Goal: Transaction & Acquisition: Purchase product/service

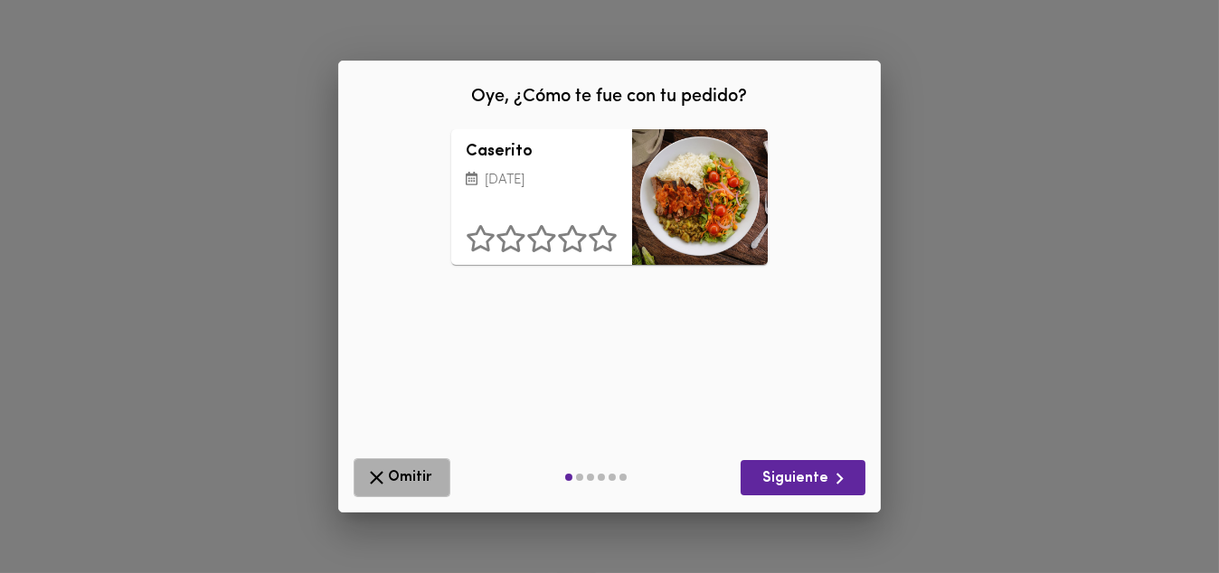
click at [425, 467] on span "Omitir" at bounding box center [401, 478] width 73 height 23
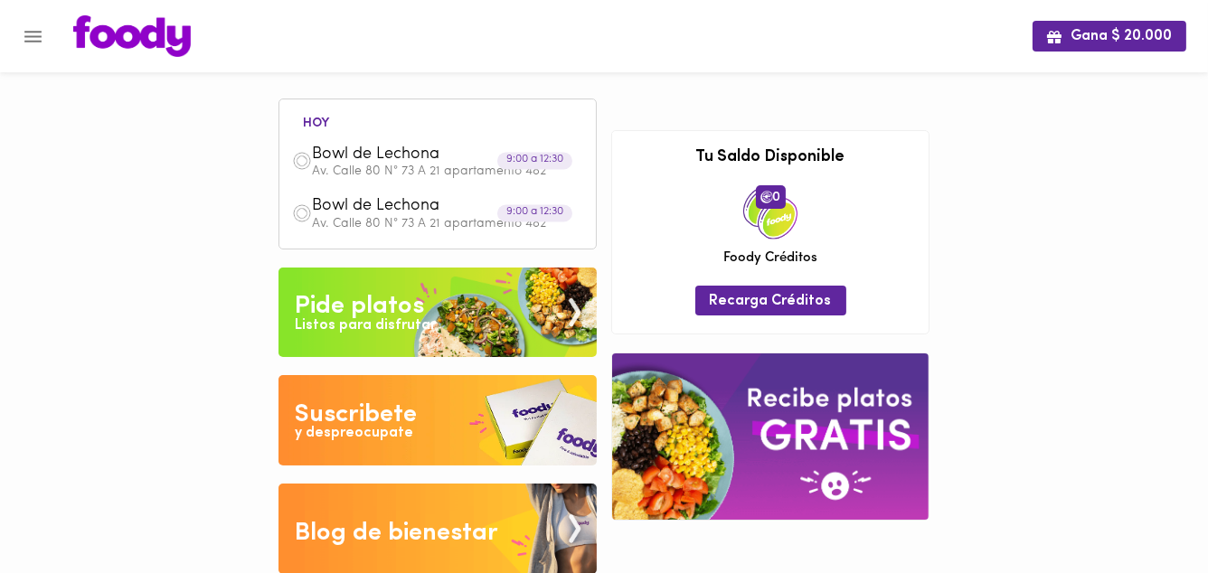
click at [383, 326] on div "Listos para disfrutar" at bounding box center [365, 326] width 141 height 21
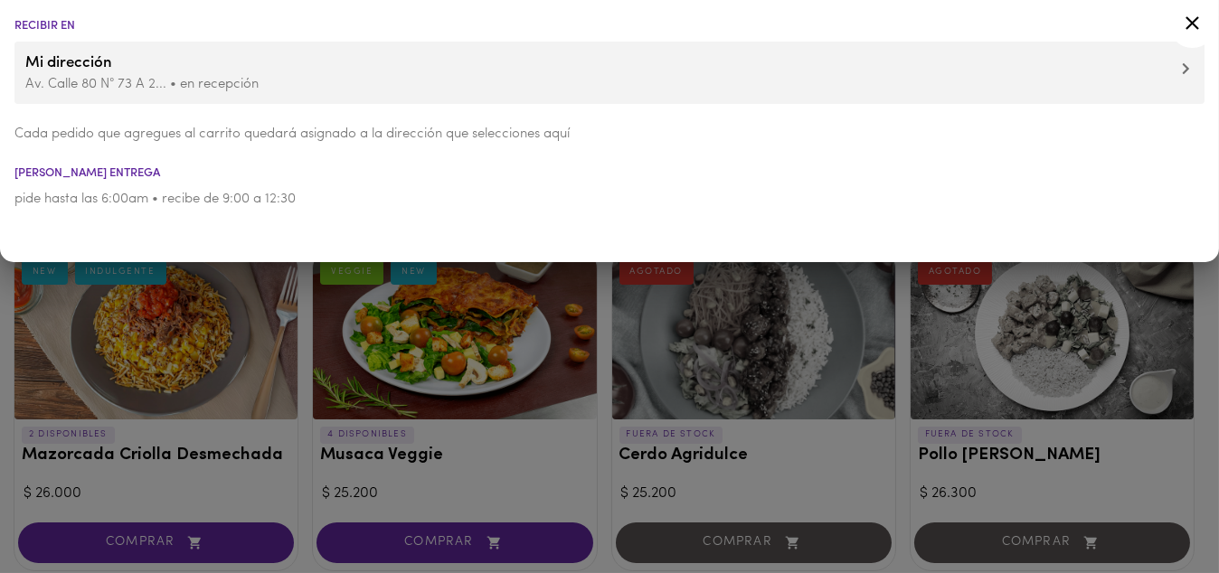
click at [3, 473] on div at bounding box center [609, 286] width 1219 height 573
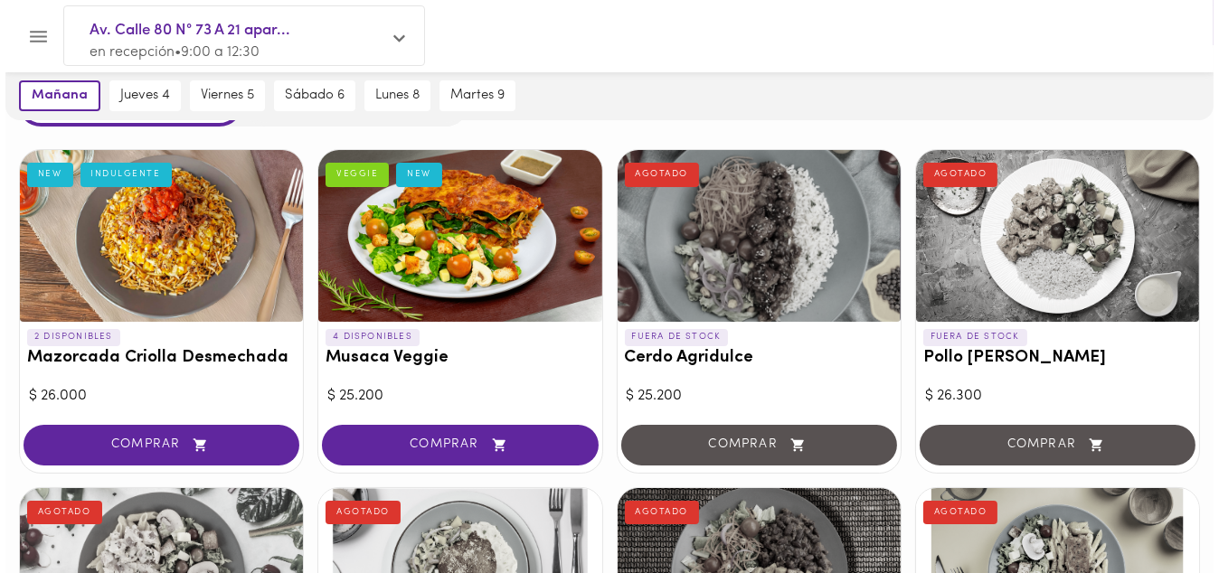
scroll to position [72, 0]
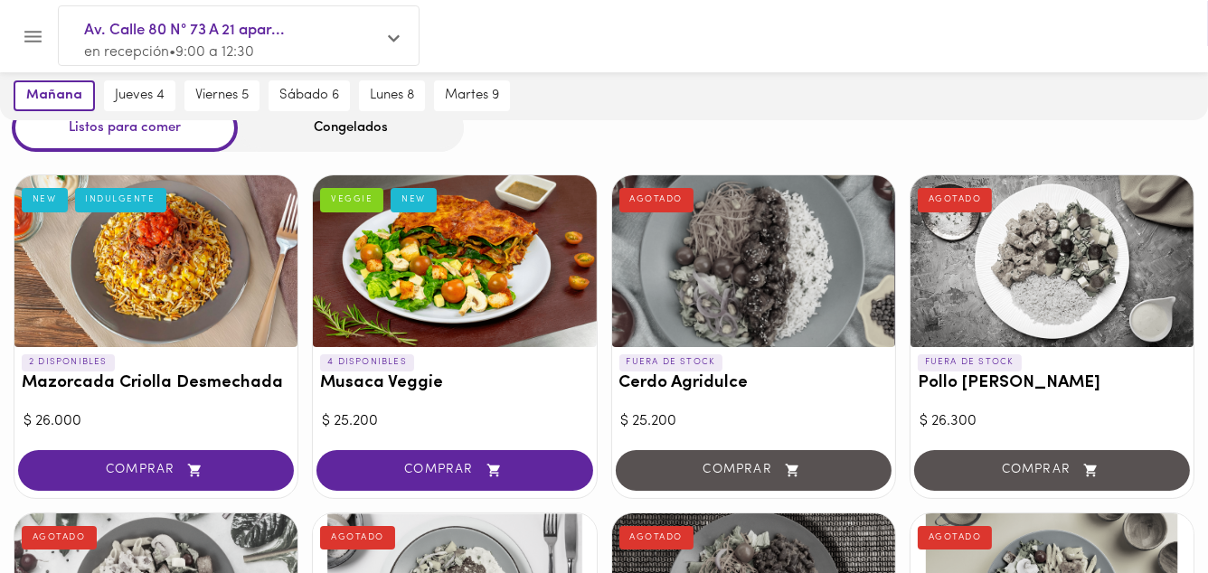
click at [499, 271] on div at bounding box center [454, 261] width 283 height 172
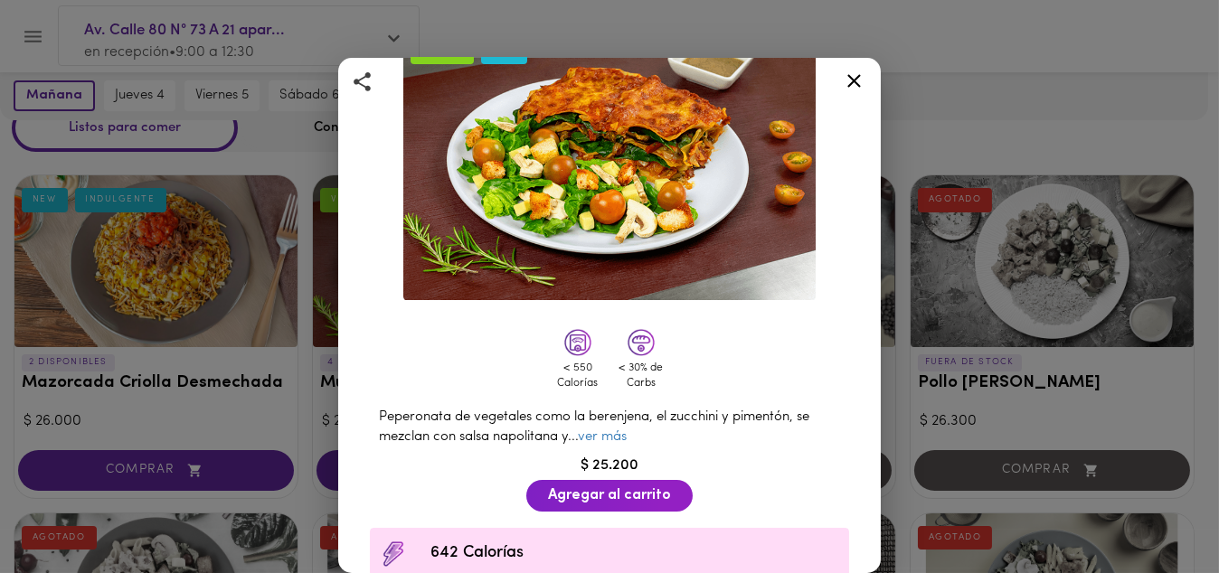
scroll to position [145, 0]
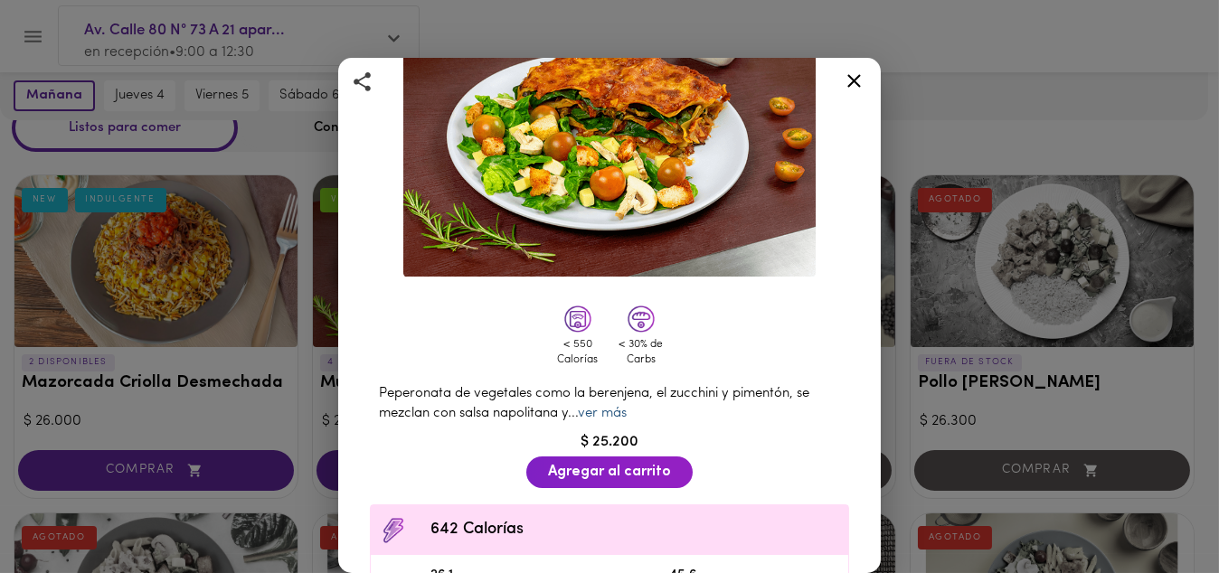
click at [612, 409] on link "ver más" at bounding box center [602, 414] width 49 height 14
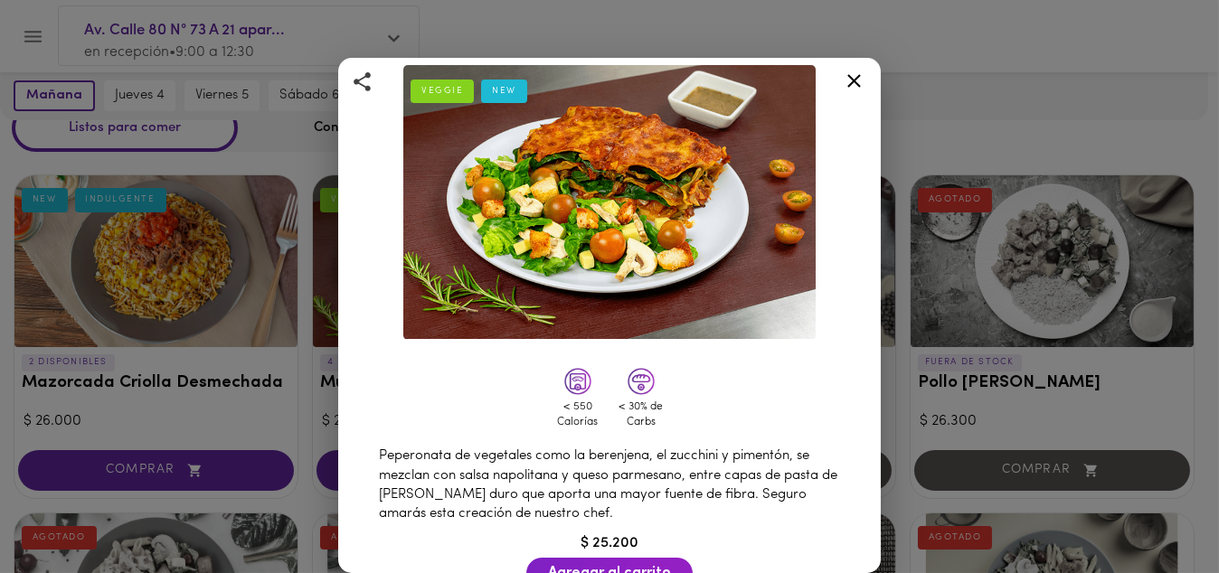
scroll to position [72, 0]
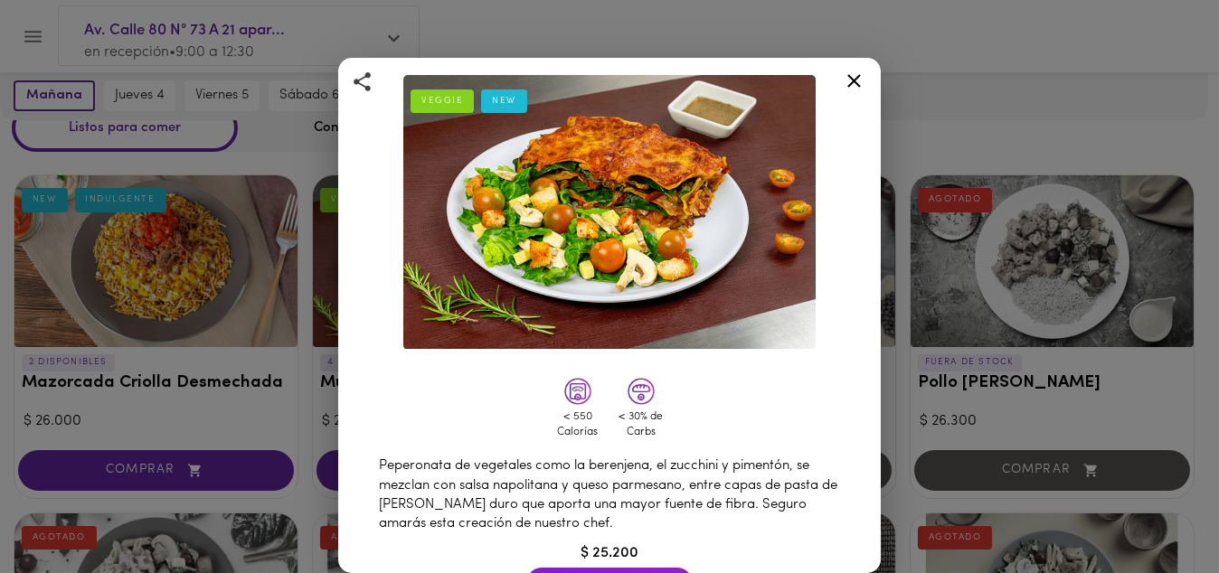
click at [859, 83] on icon at bounding box center [854, 81] width 23 height 23
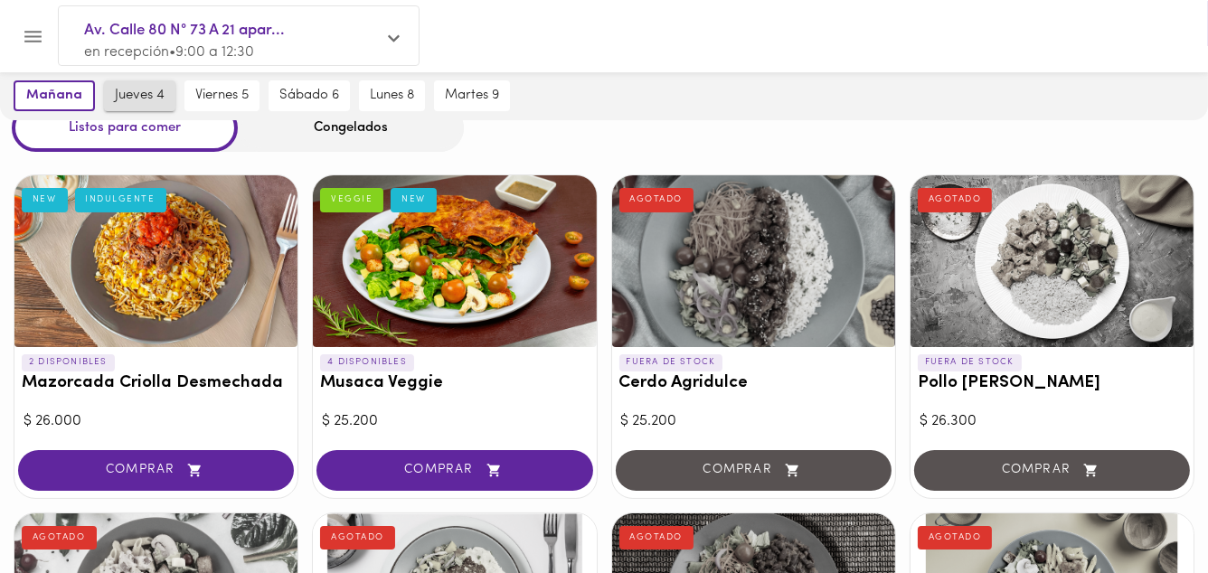
click at [148, 95] on span "jueves 4" at bounding box center [140, 96] width 50 height 16
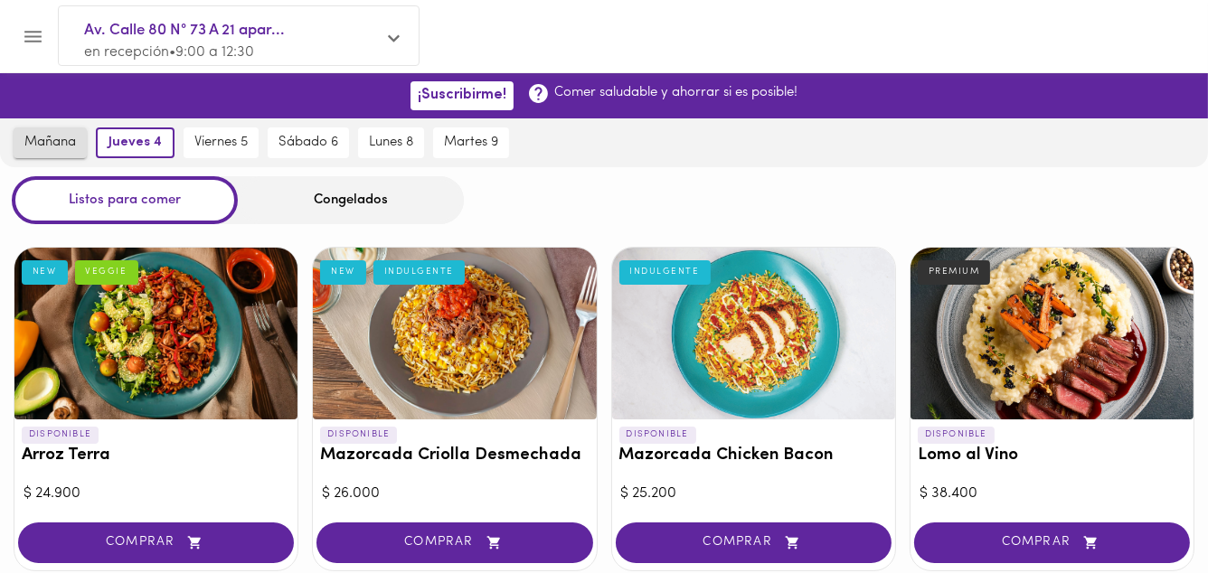
click at [33, 137] on span "mañana" at bounding box center [50, 143] width 52 height 16
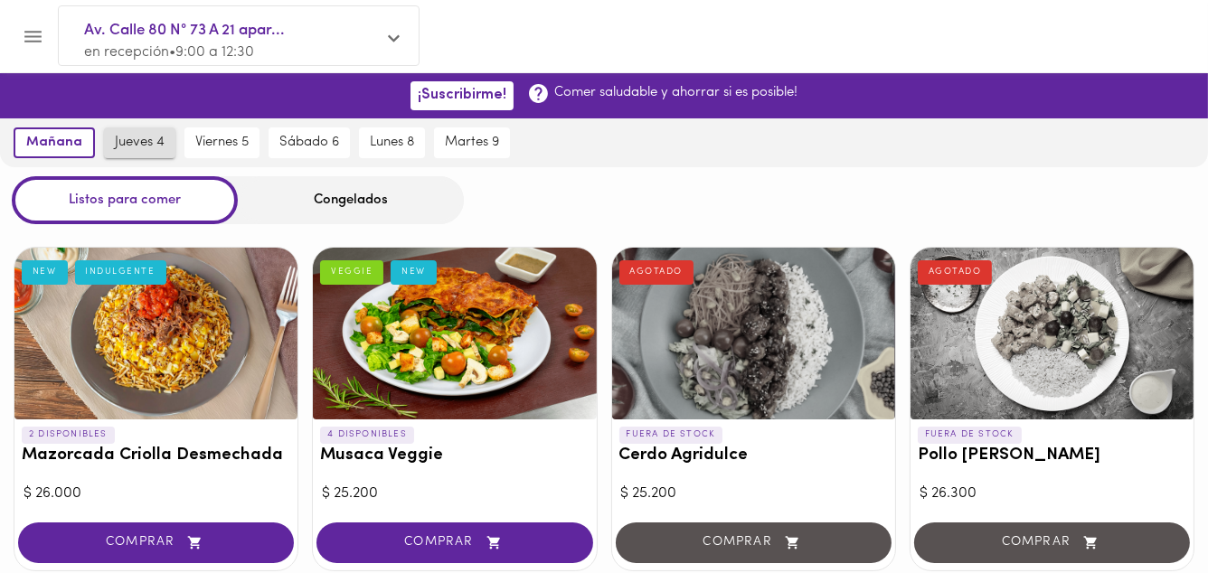
click at [123, 138] on span "jueves 4" at bounding box center [140, 143] width 50 height 16
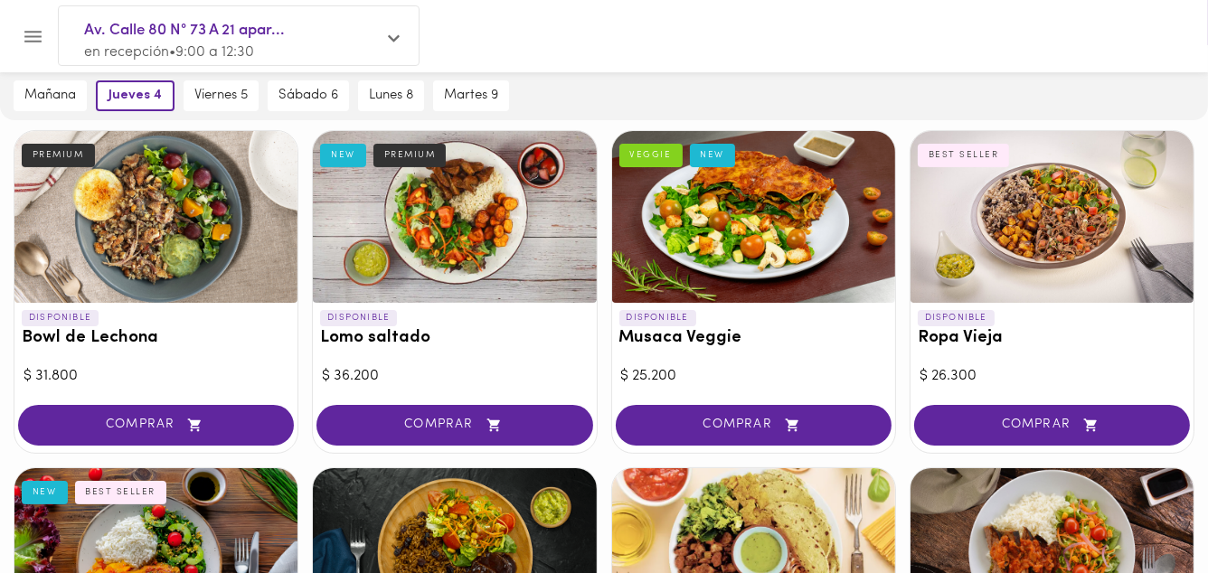
scroll to position [434, 0]
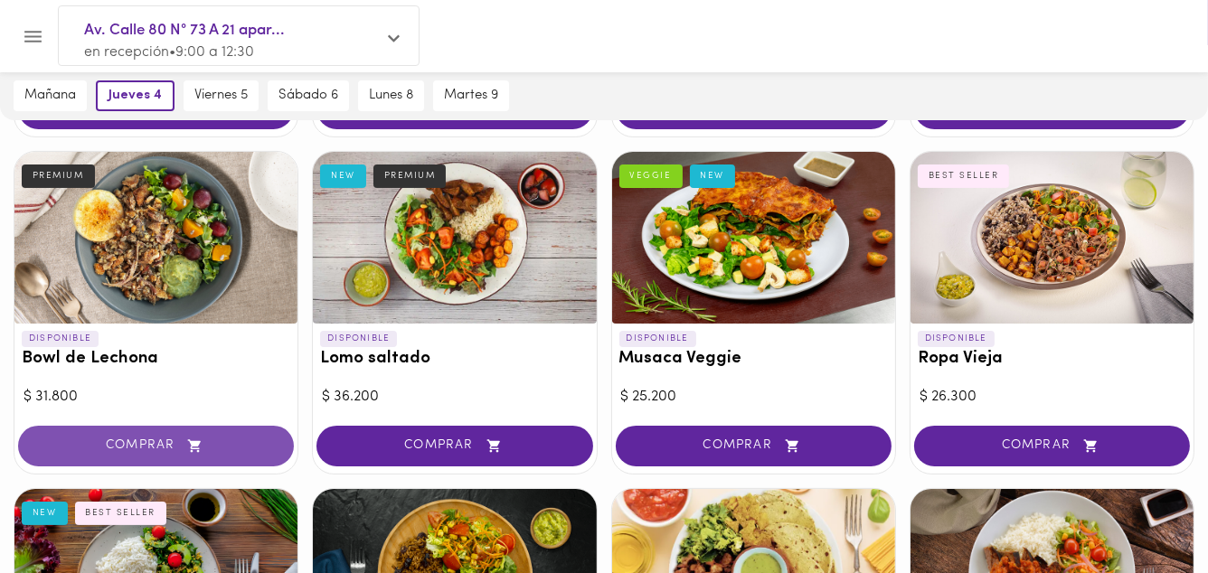
click at [161, 441] on span "COMPRAR" at bounding box center [156, 446] width 231 height 15
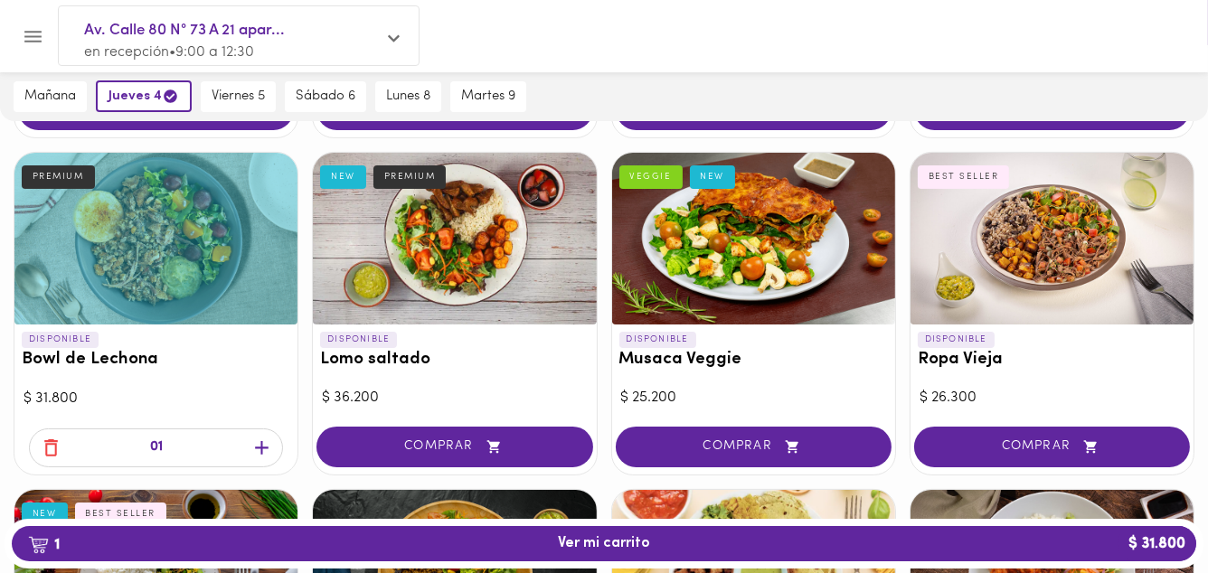
click at [261, 447] on icon "button" at bounding box center [262, 448] width 14 height 14
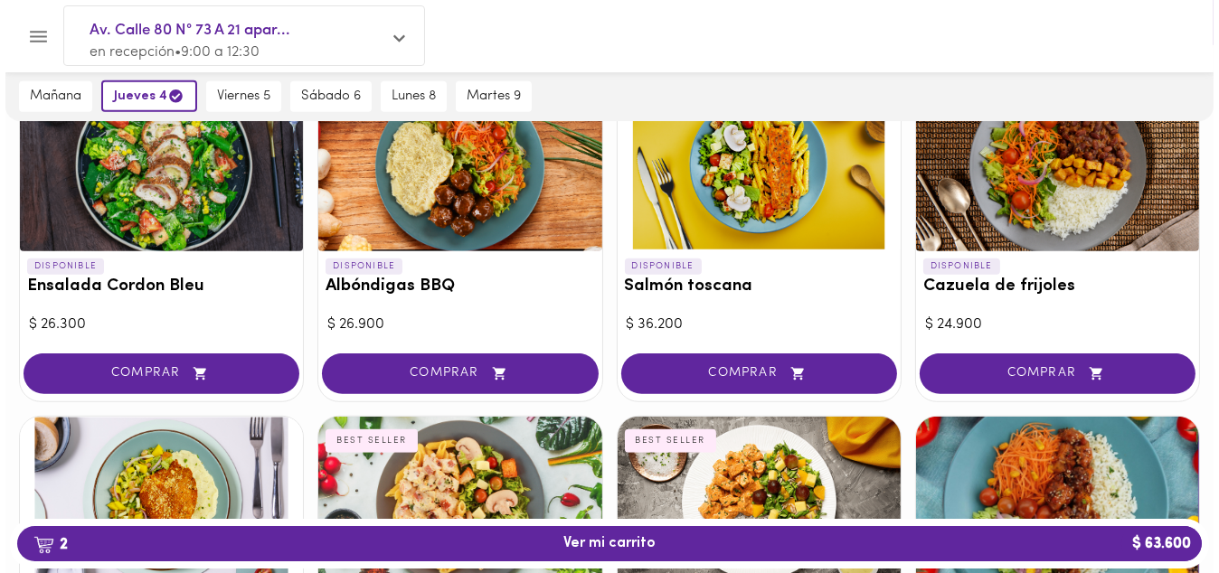
scroll to position [1447, 0]
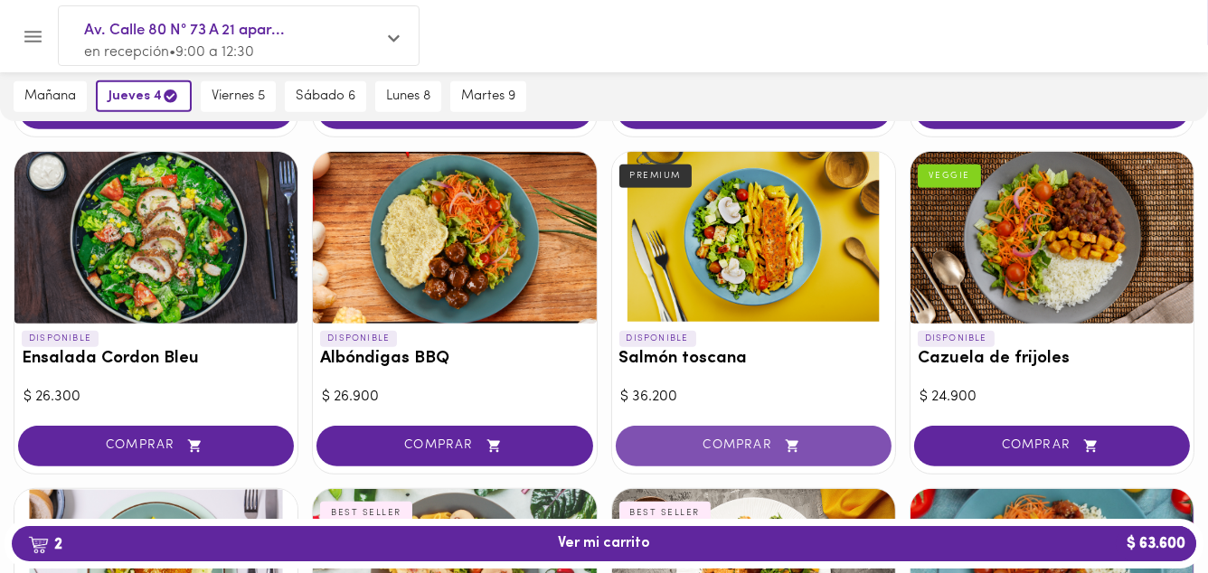
click at [734, 441] on span "COMPRAR" at bounding box center [754, 446] width 231 height 15
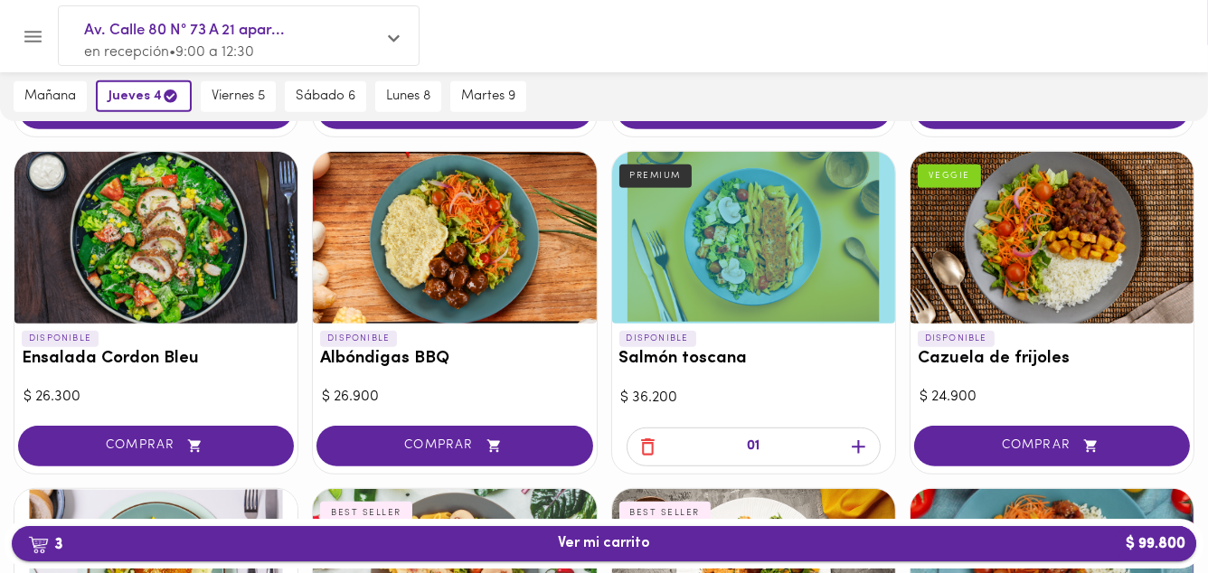
click at [630, 545] on span "3 Ver mi carrito $ 99.800" at bounding box center [604, 543] width 92 height 17
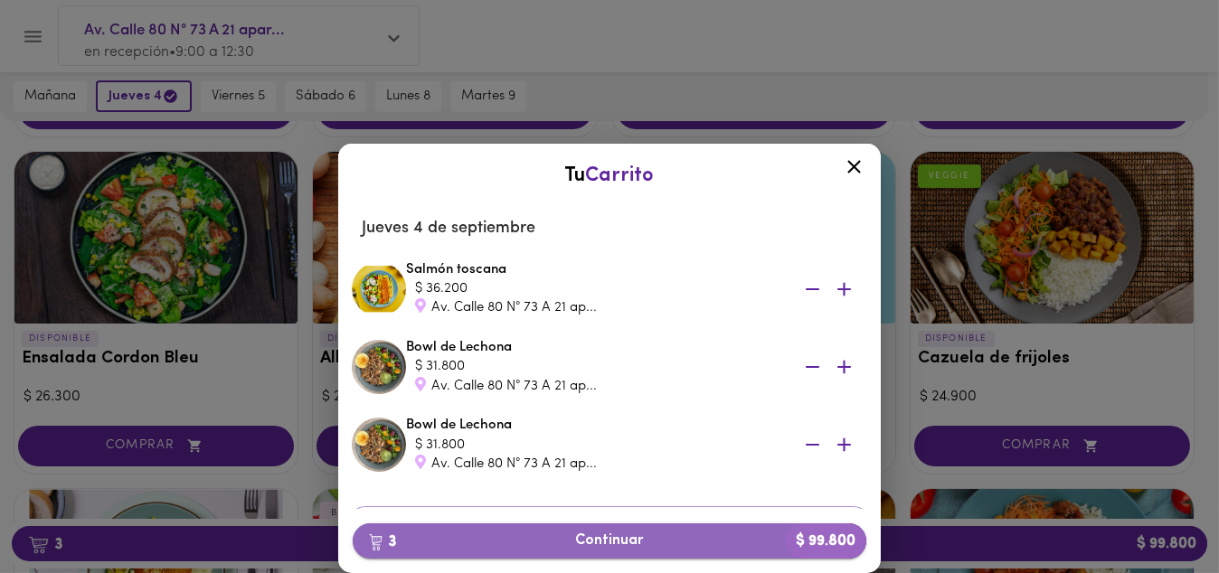
click at [599, 536] on span "3 Continuar $ 99.800" at bounding box center [609, 541] width 485 height 17
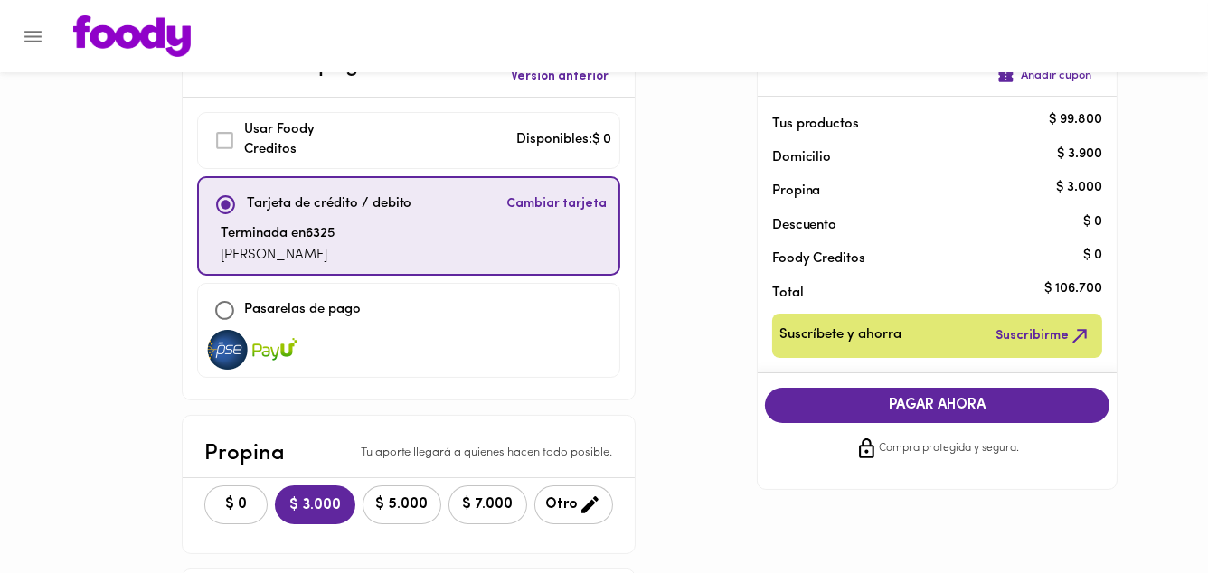
scroll to position [145, 0]
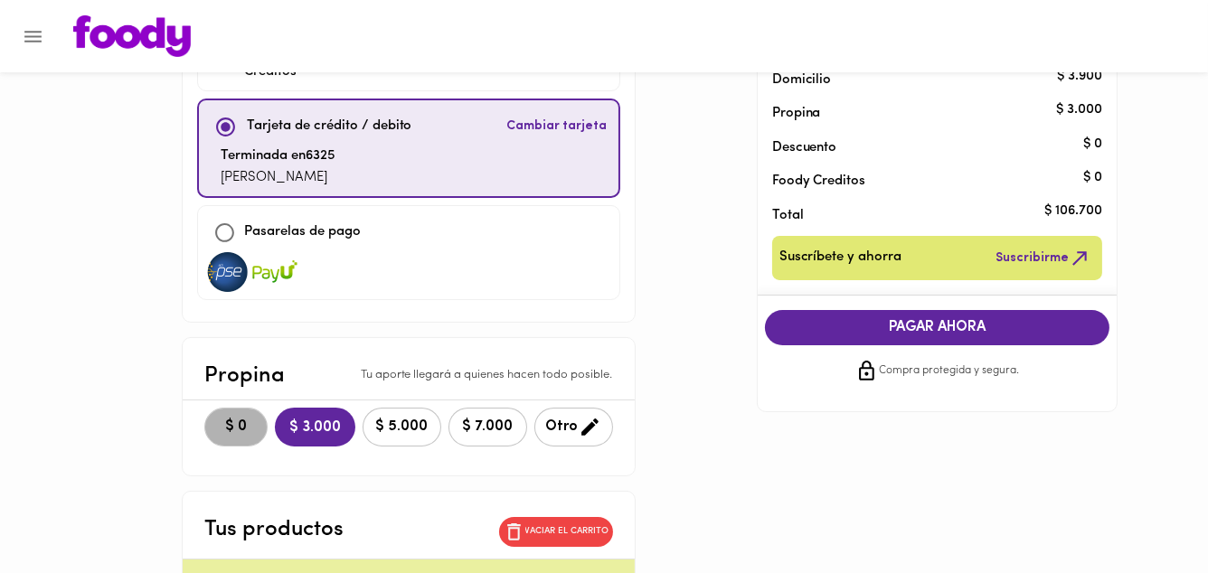
click at [246, 419] on span "$ 0" at bounding box center [236, 427] width 40 height 17
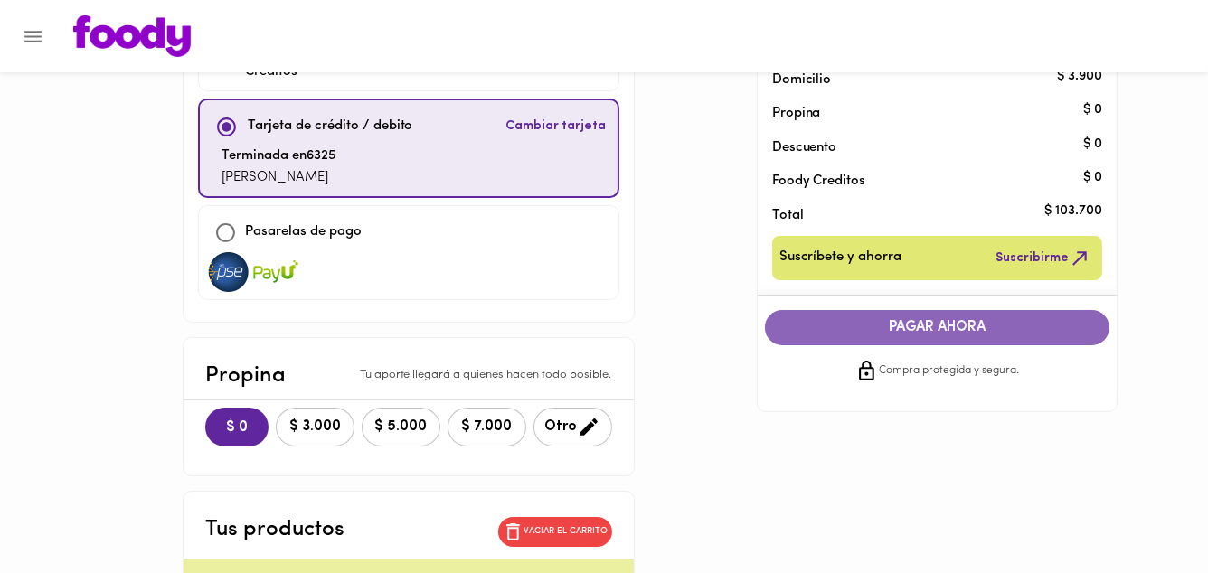
click at [896, 323] on span "PAGAR AHORA" at bounding box center [937, 327] width 309 height 17
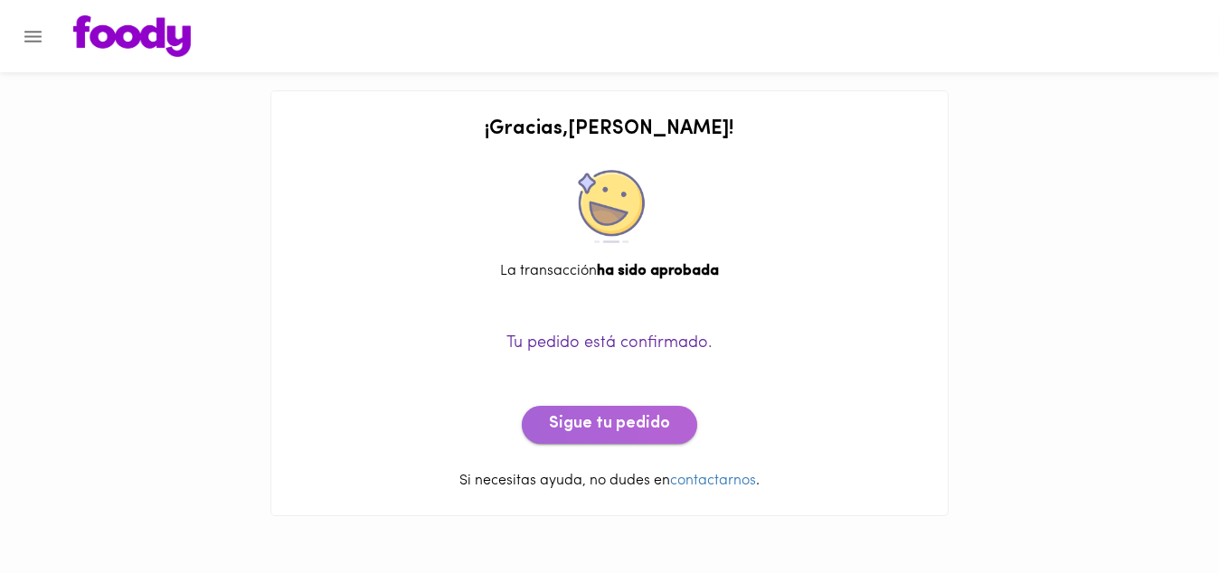
click at [630, 431] on span "Sigue tu pedido" at bounding box center [609, 425] width 121 height 20
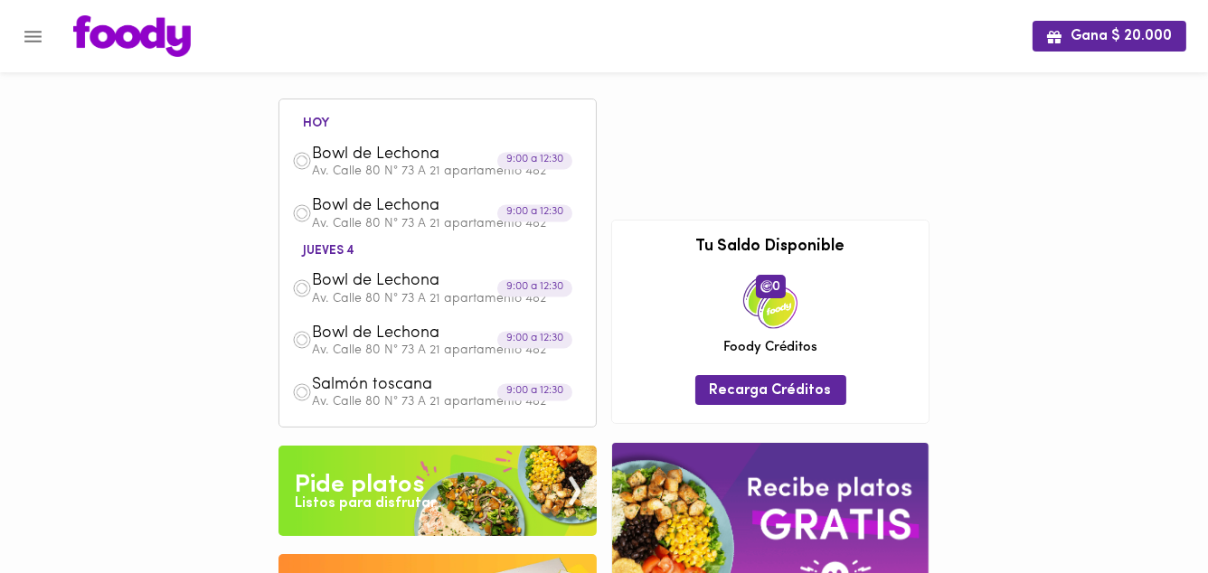
click at [365, 503] on div "Listos para disfrutar" at bounding box center [365, 504] width 141 height 21
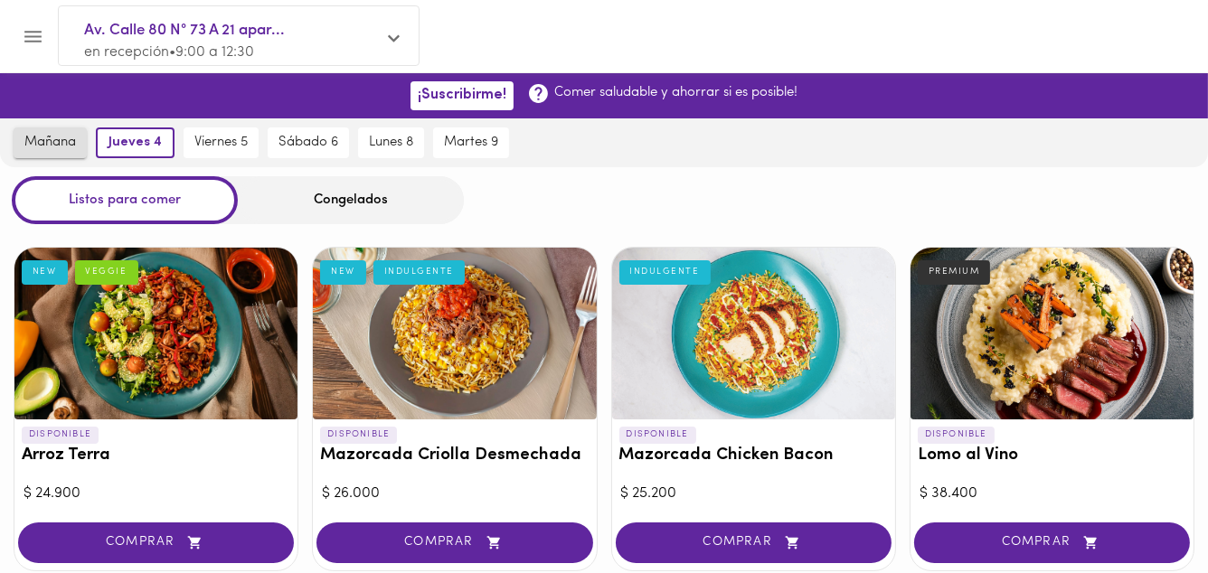
click at [28, 139] on span "mañana" at bounding box center [50, 143] width 52 height 16
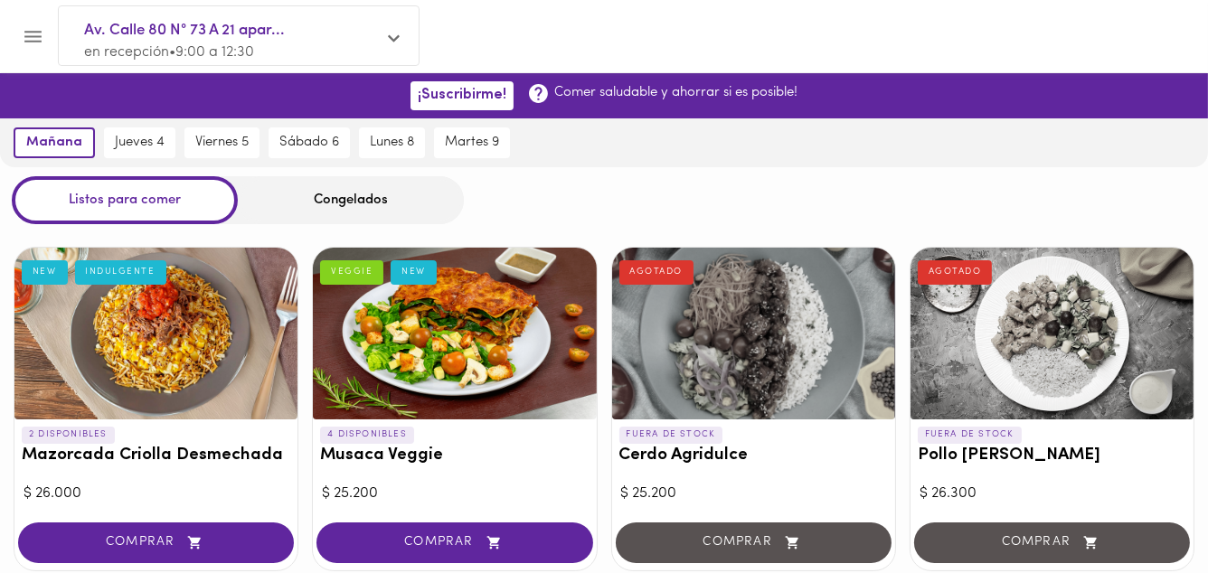
click at [354, 200] on div "Congelados" at bounding box center [351, 200] width 226 height 48
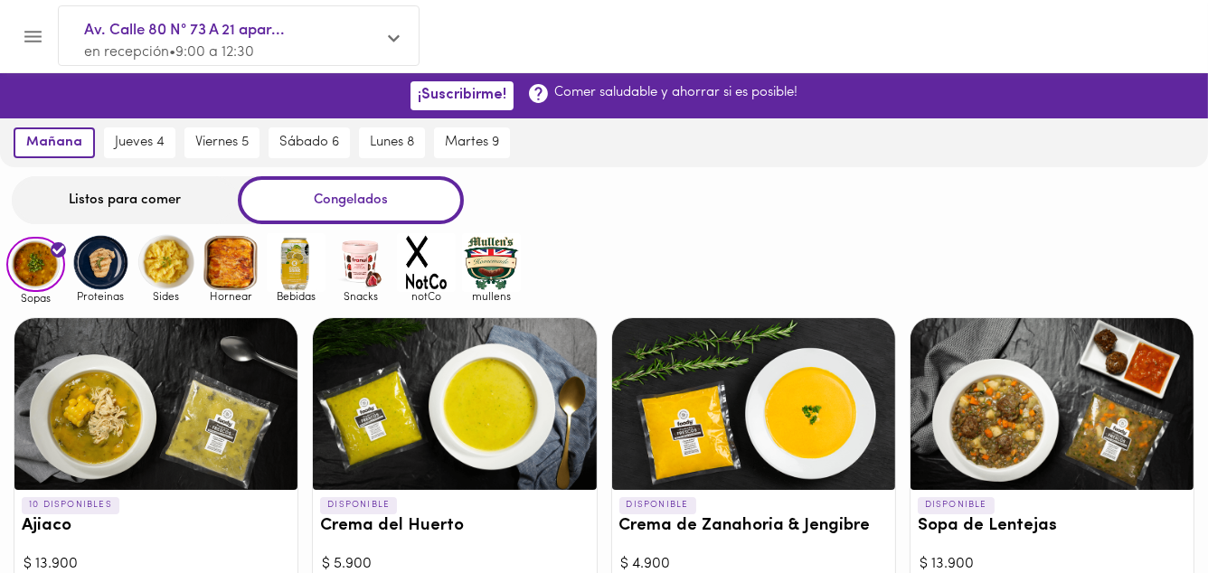
click at [485, 248] on img at bounding box center [491, 262] width 59 height 59
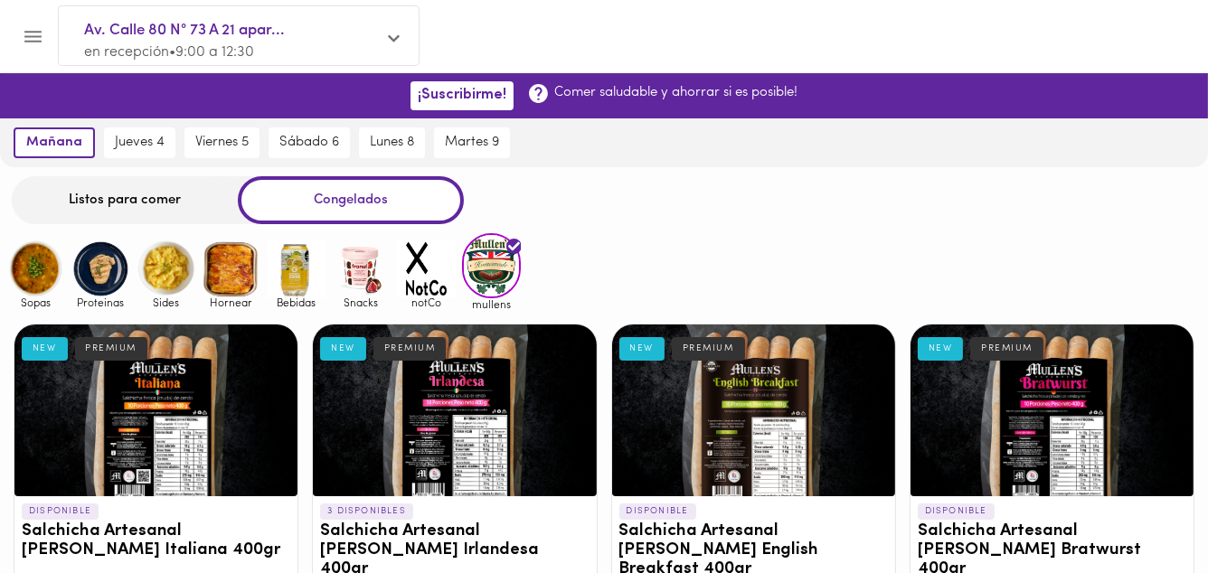
click at [297, 272] on img at bounding box center [296, 269] width 59 height 59
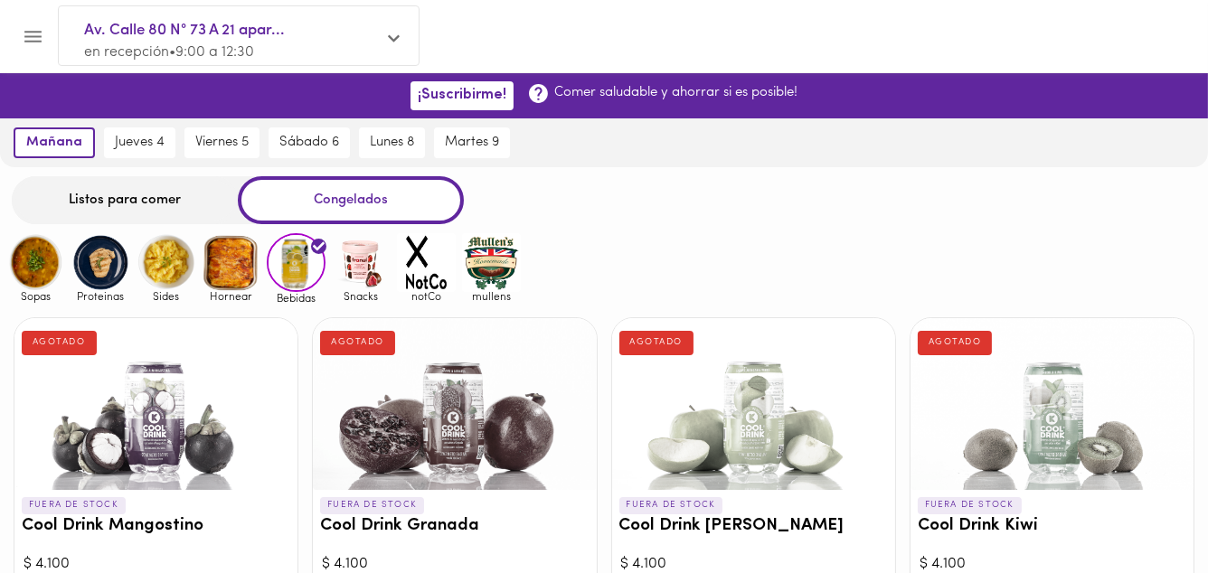
click at [232, 279] on img at bounding box center [231, 262] width 59 height 59
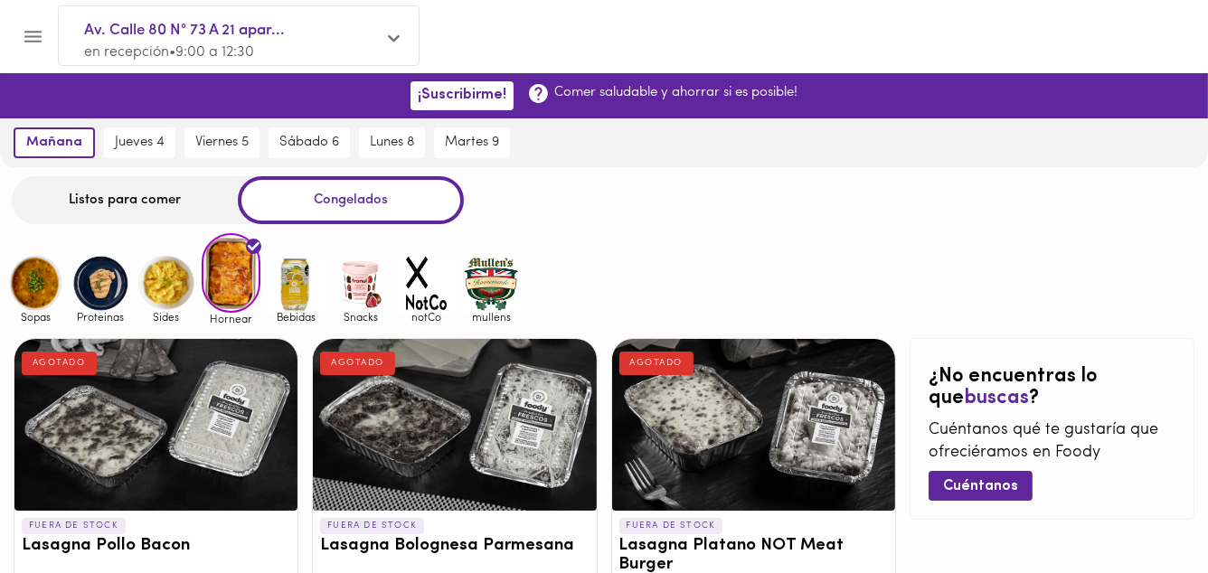
click at [148, 274] on img at bounding box center [166, 283] width 59 height 59
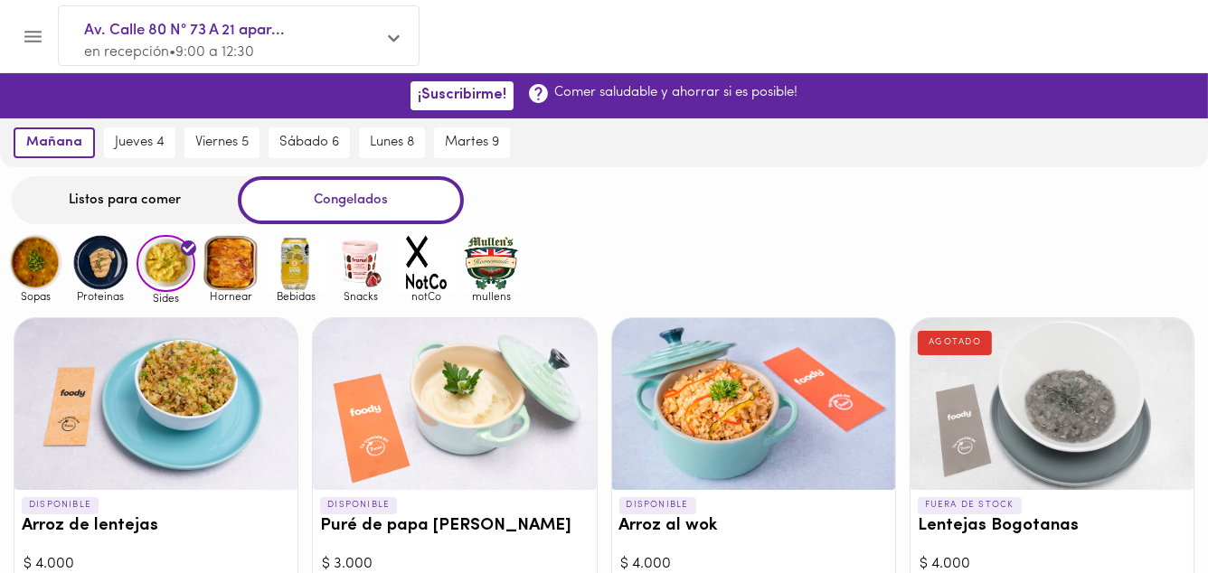
click at [113, 261] on img at bounding box center [100, 262] width 59 height 59
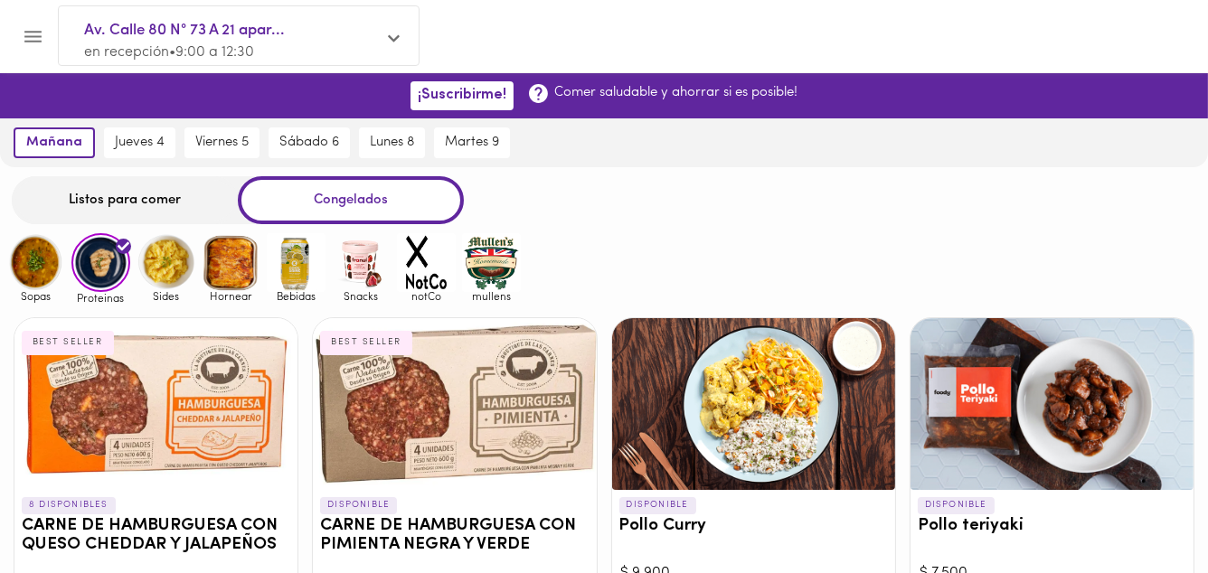
click at [174, 259] on img at bounding box center [166, 262] width 59 height 59
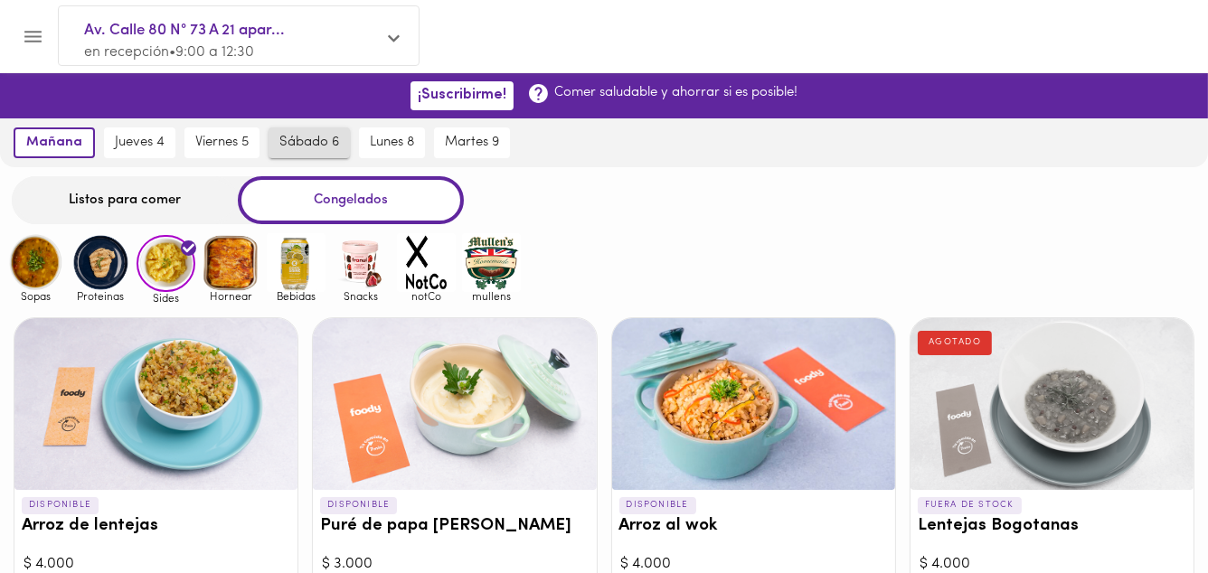
click at [308, 150] on span "sábado 6" at bounding box center [309, 143] width 60 height 16
click at [311, 140] on span "sábado 6" at bounding box center [304, 143] width 63 height 16
click at [175, 202] on div "Listos para comer" at bounding box center [125, 200] width 226 height 48
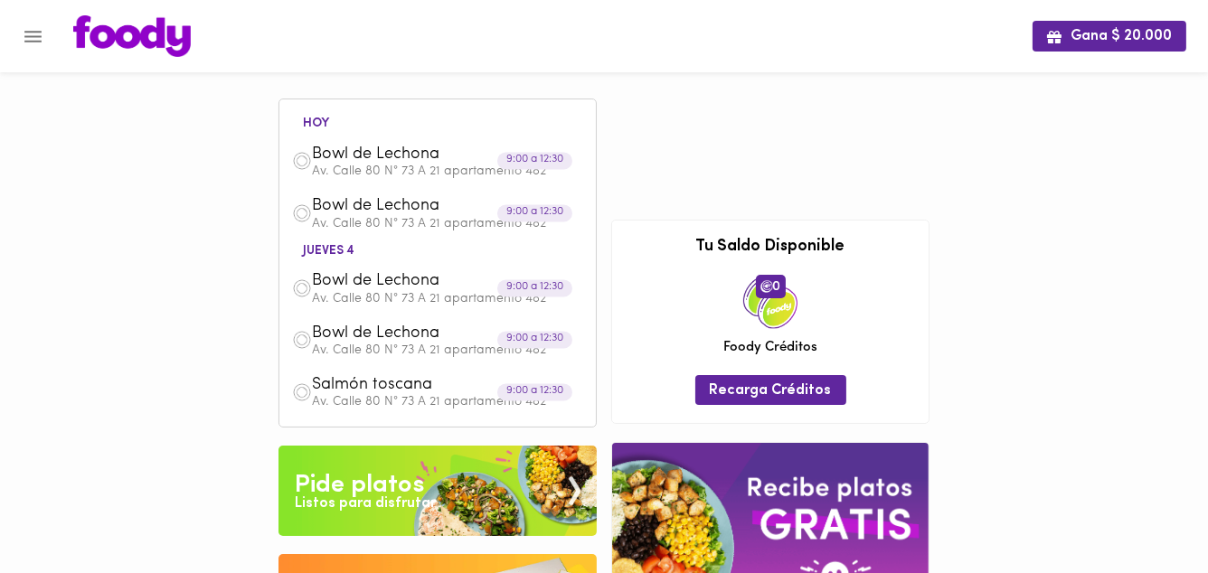
click at [381, 488] on div "Pide platos" at bounding box center [359, 486] width 129 height 36
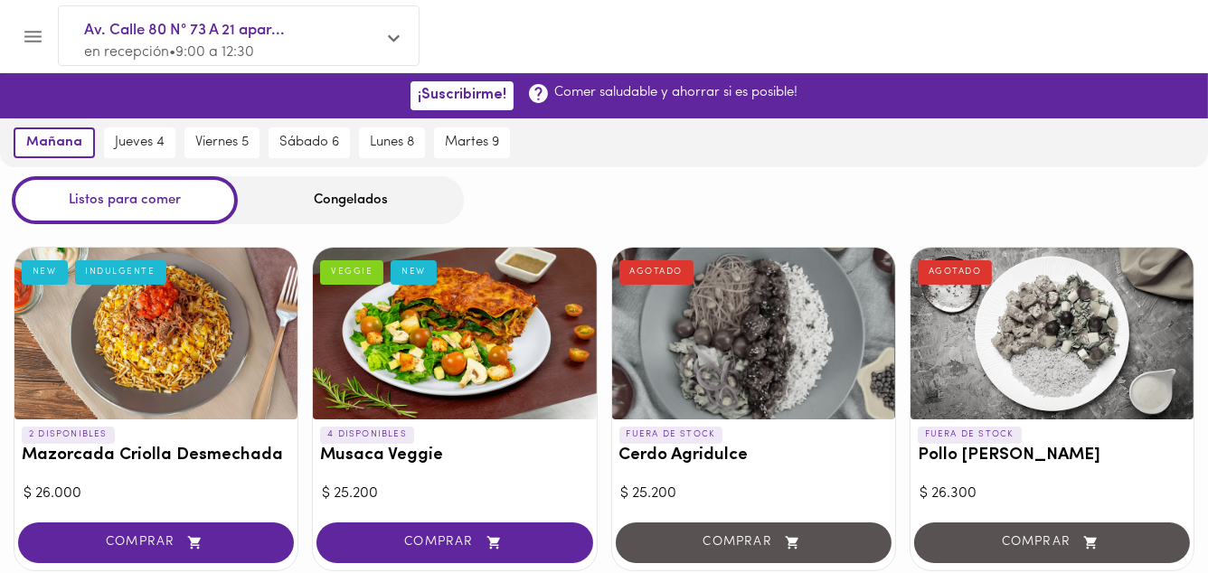
click at [384, 195] on div "Congelados" at bounding box center [351, 200] width 226 height 48
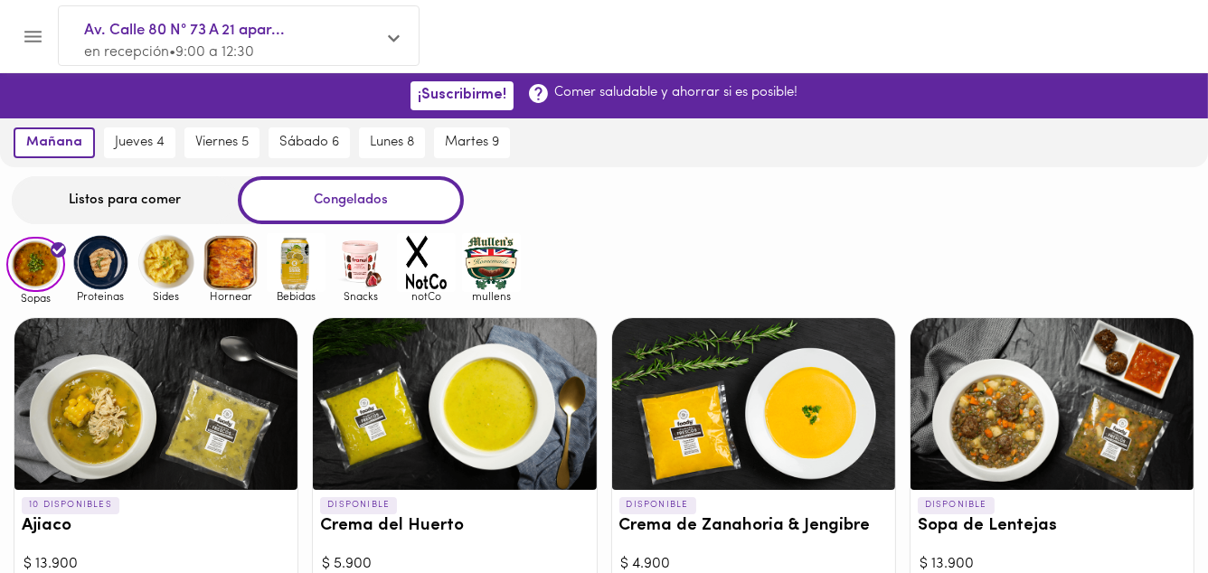
click at [99, 257] on img at bounding box center [100, 262] width 59 height 59
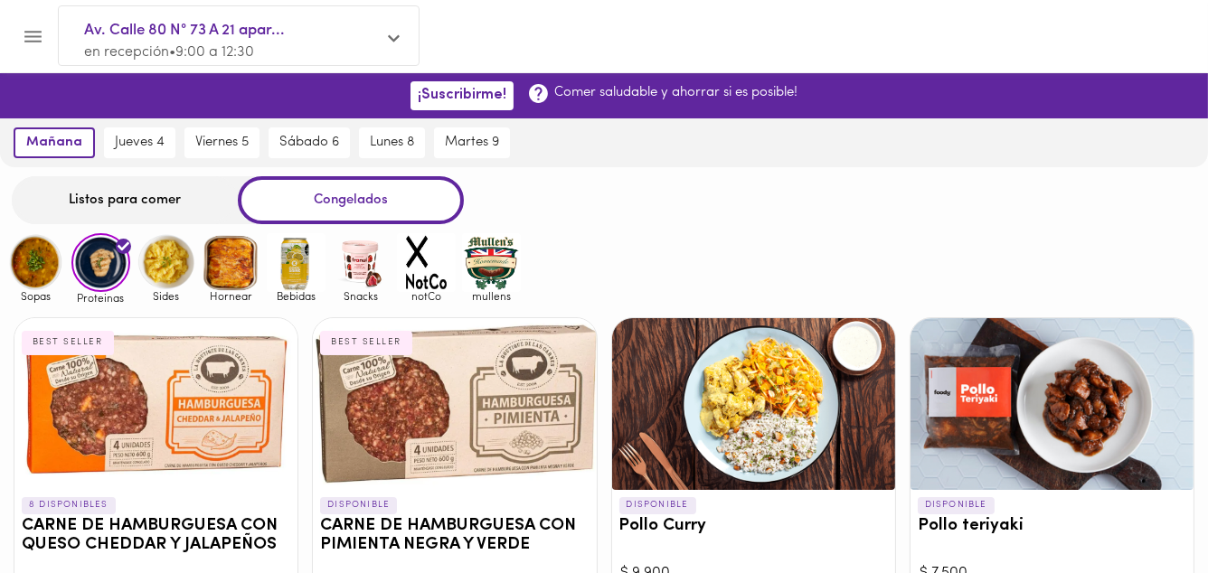
click at [43, 263] on img at bounding box center [35, 262] width 59 height 59
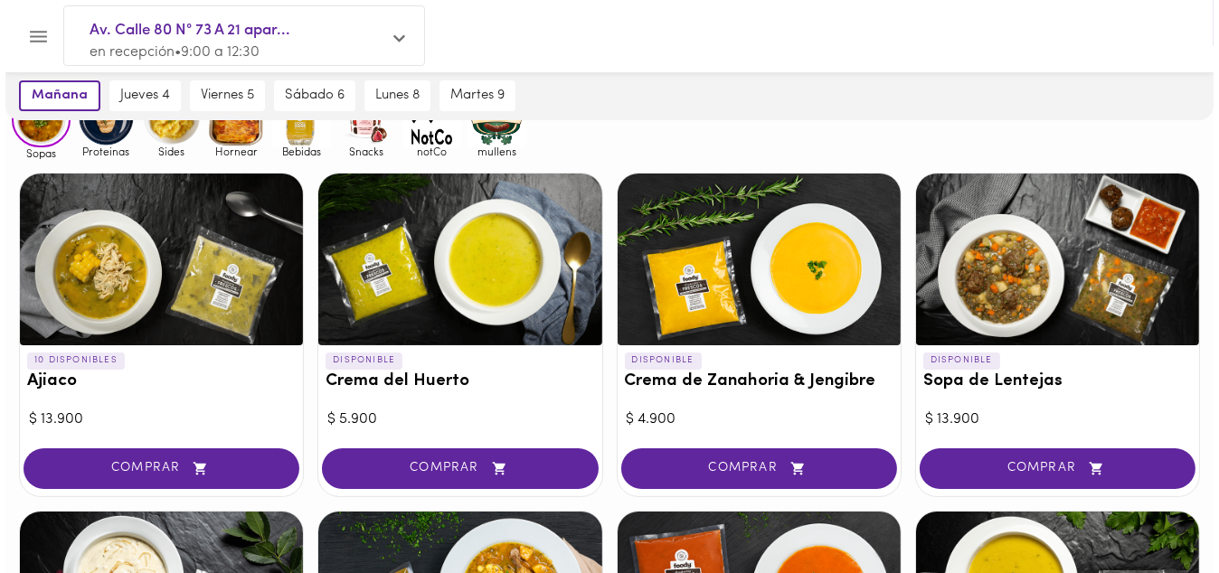
scroll to position [217, 0]
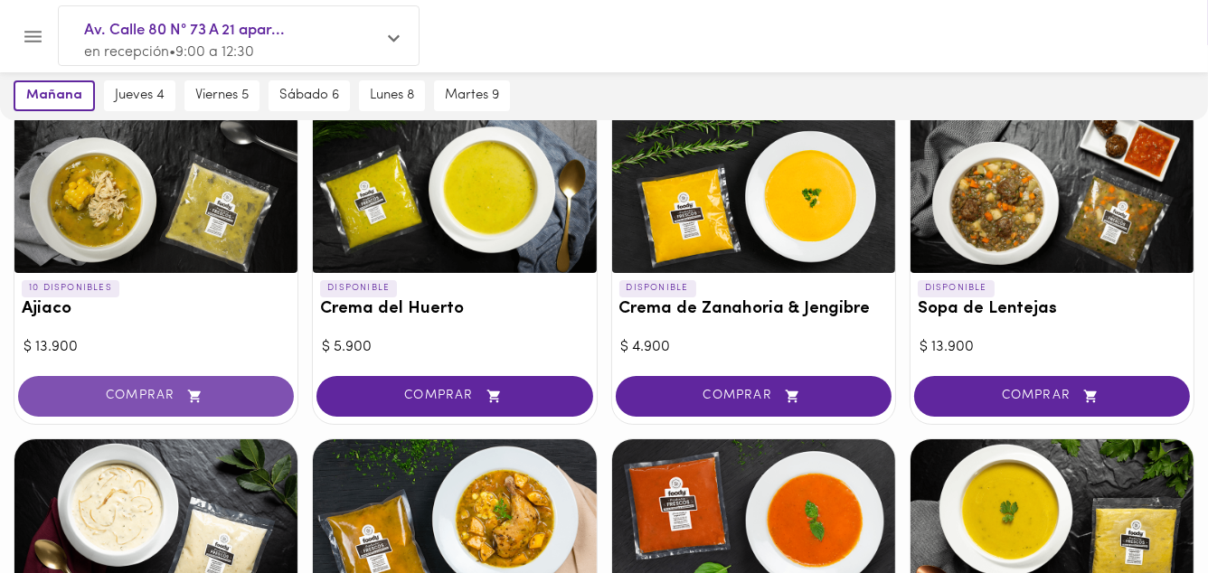
click at [165, 401] on span "COMPRAR" at bounding box center [156, 396] width 231 height 15
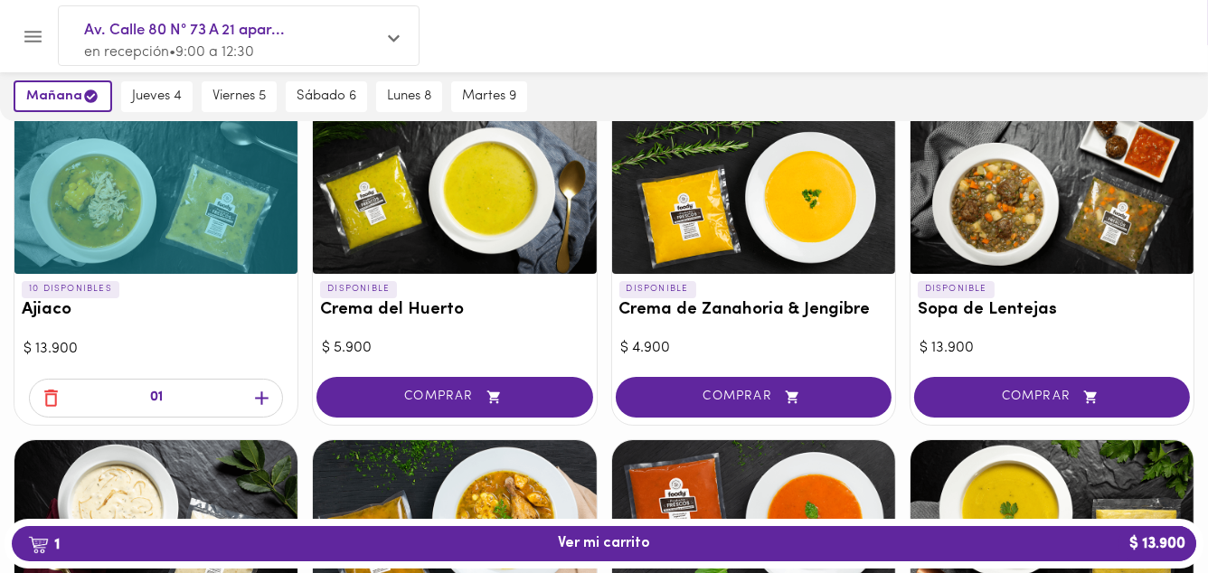
click at [261, 395] on icon "button" at bounding box center [262, 399] width 14 height 14
click at [611, 546] on span "3 Ver mi carrito $ 41.700" at bounding box center [604, 543] width 92 height 17
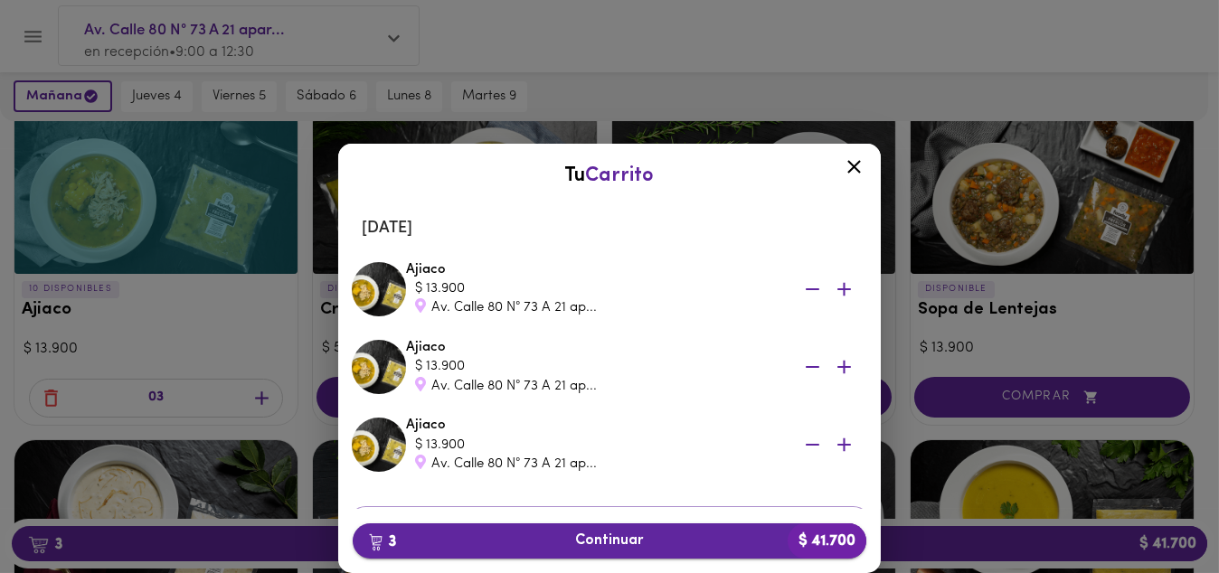
click at [617, 545] on span "3 Continuar $ 41.700" at bounding box center [609, 541] width 485 height 17
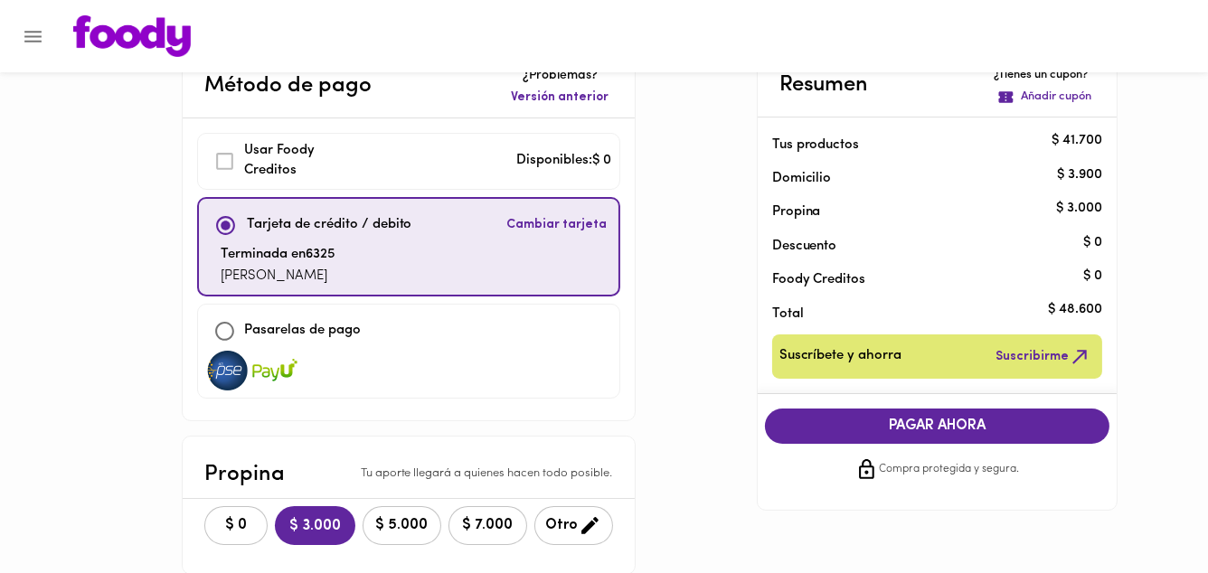
scroll to position [72, 0]
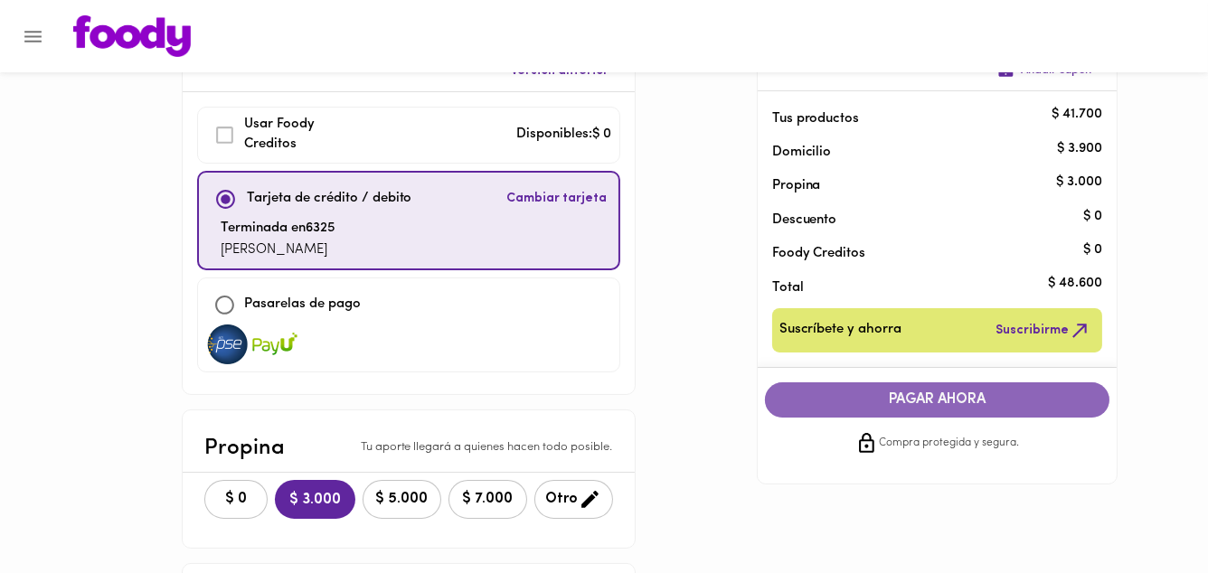
click at [937, 405] on span "PAGAR AHORA" at bounding box center [937, 400] width 309 height 17
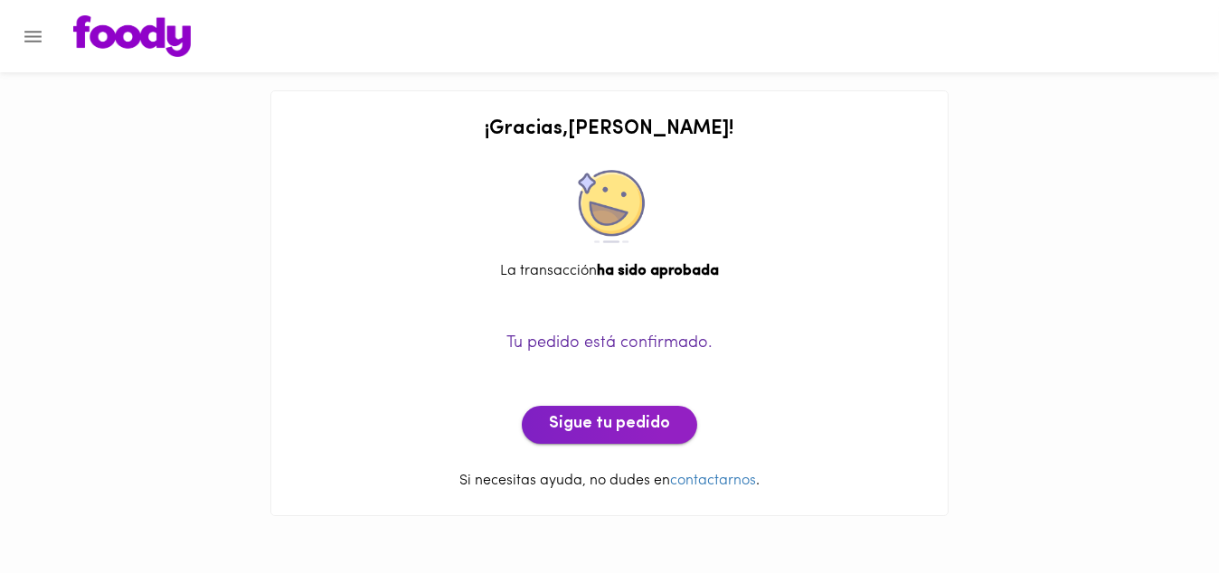
click at [638, 418] on span "Sigue tu pedido" at bounding box center [609, 425] width 121 height 20
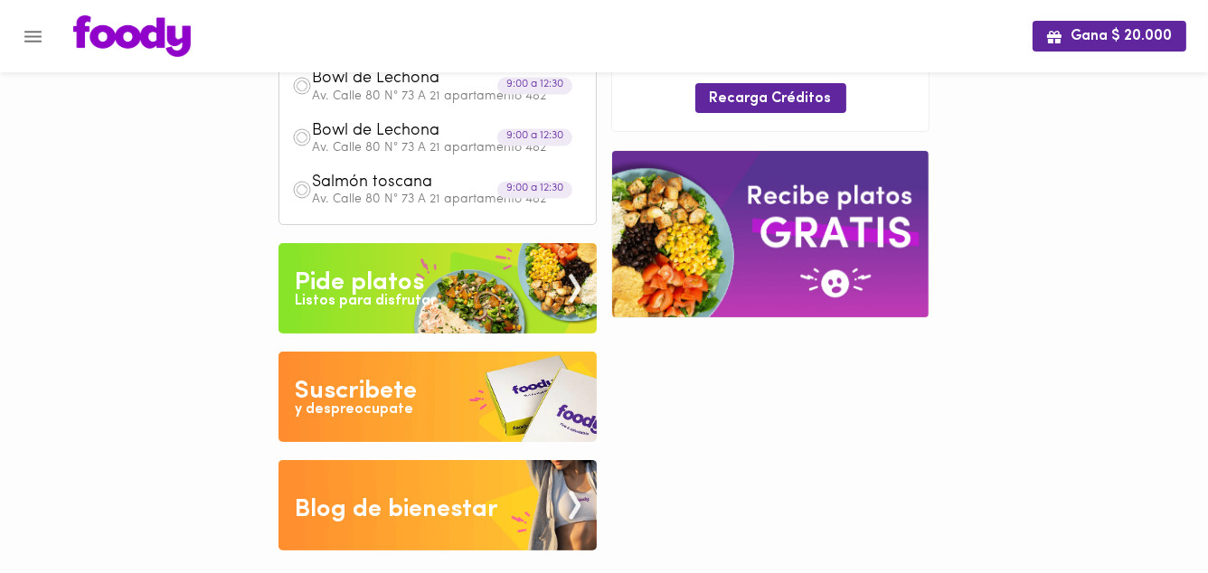
scroll to position [385, 0]
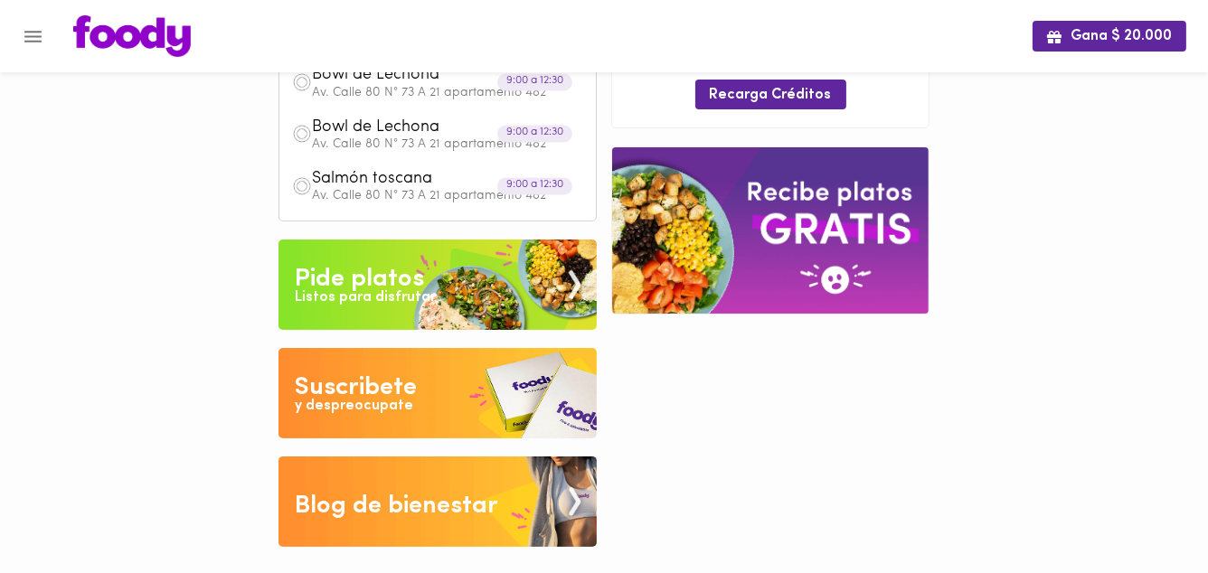
click at [351, 387] on div "Suscribete" at bounding box center [356, 388] width 122 height 36
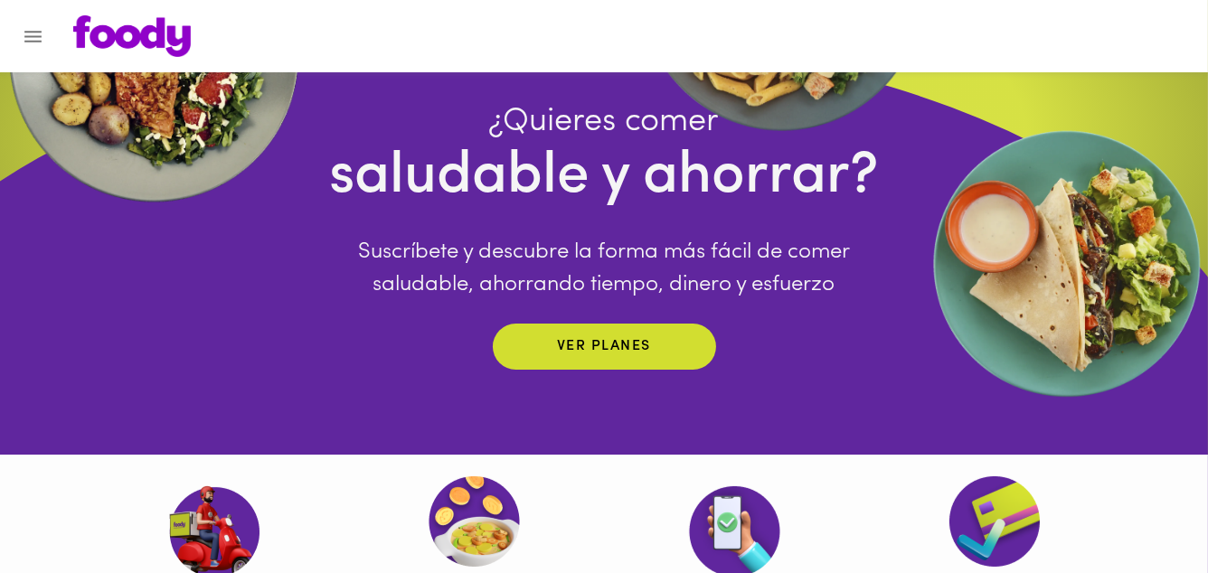
scroll to position [145, 0]
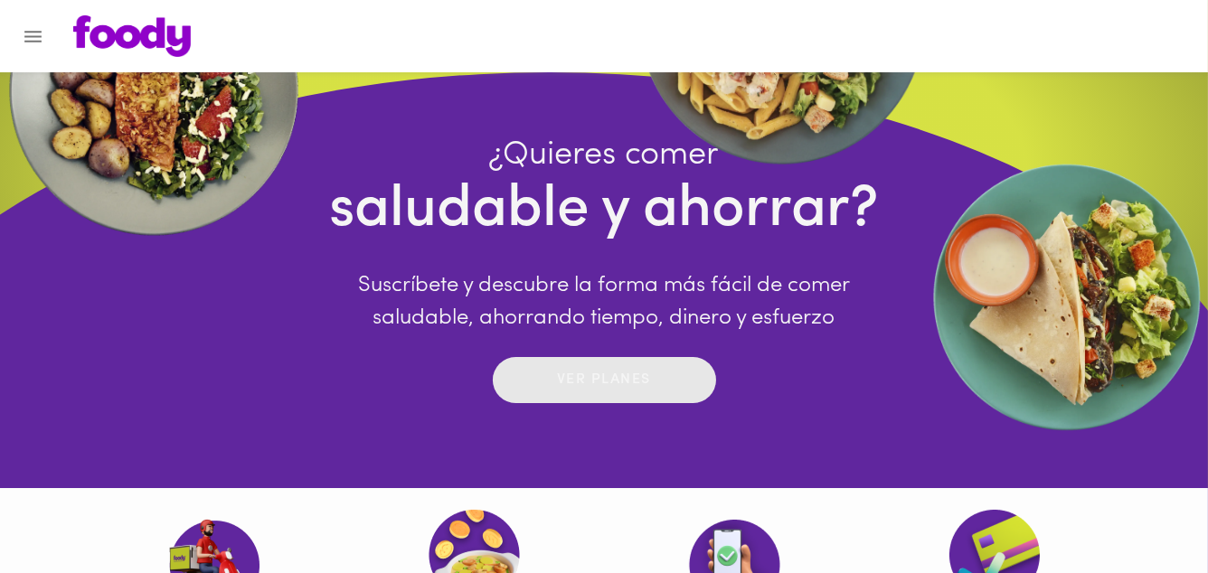
click at [628, 381] on p "Ver planes" at bounding box center [604, 380] width 94 height 21
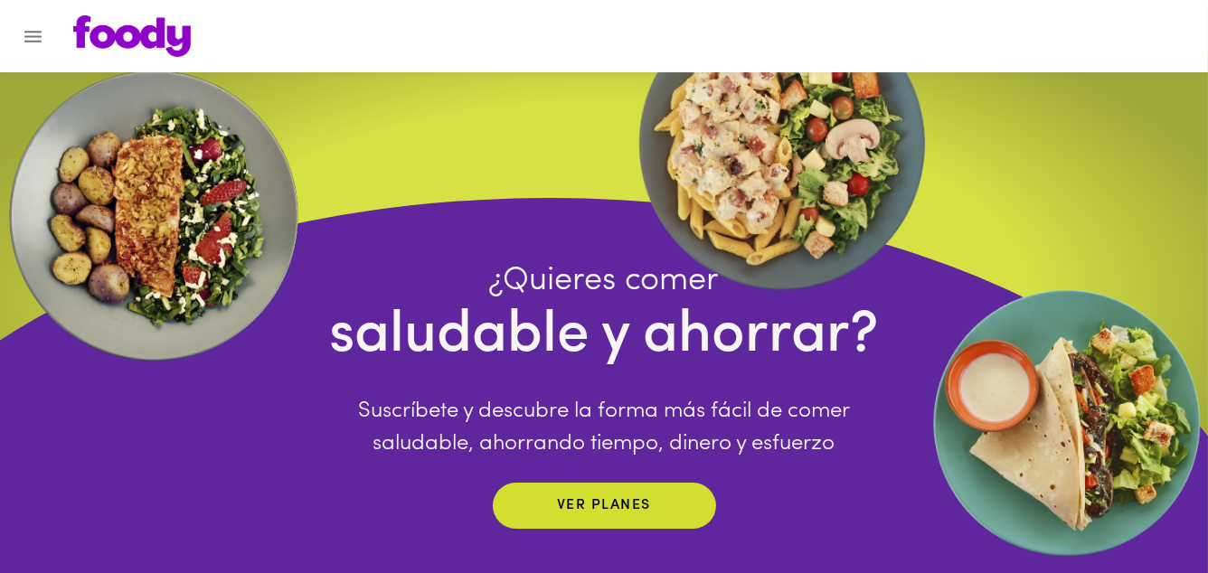
scroll to position [0, 0]
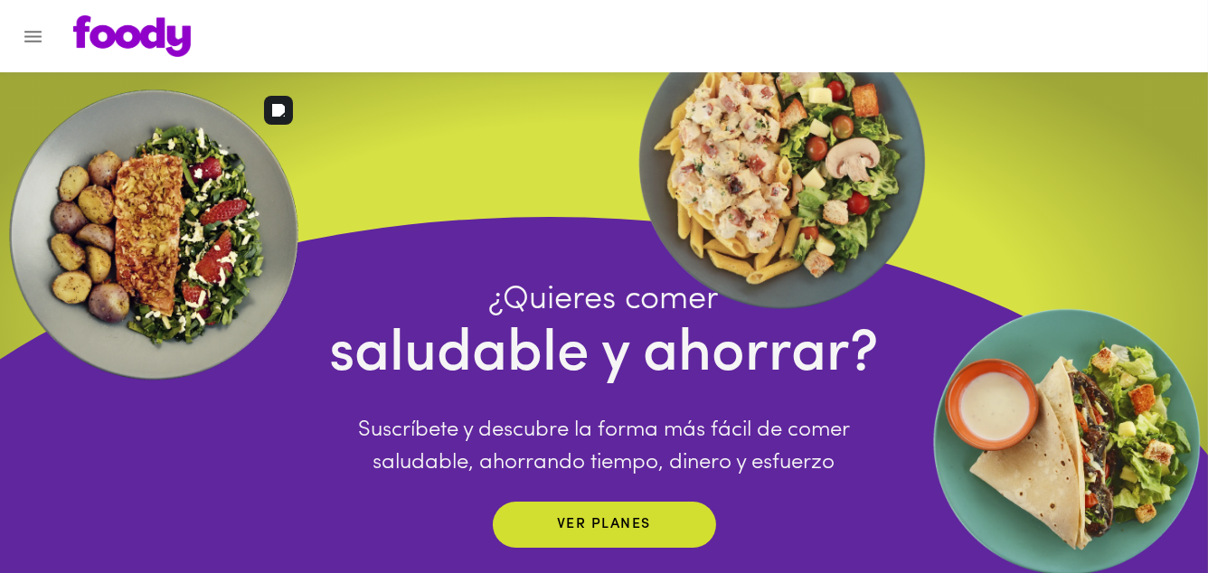
click at [140, 225] on img at bounding box center [154, 235] width 308 height 308
